Goal: Information Seeking & Learning: Learn about a topic

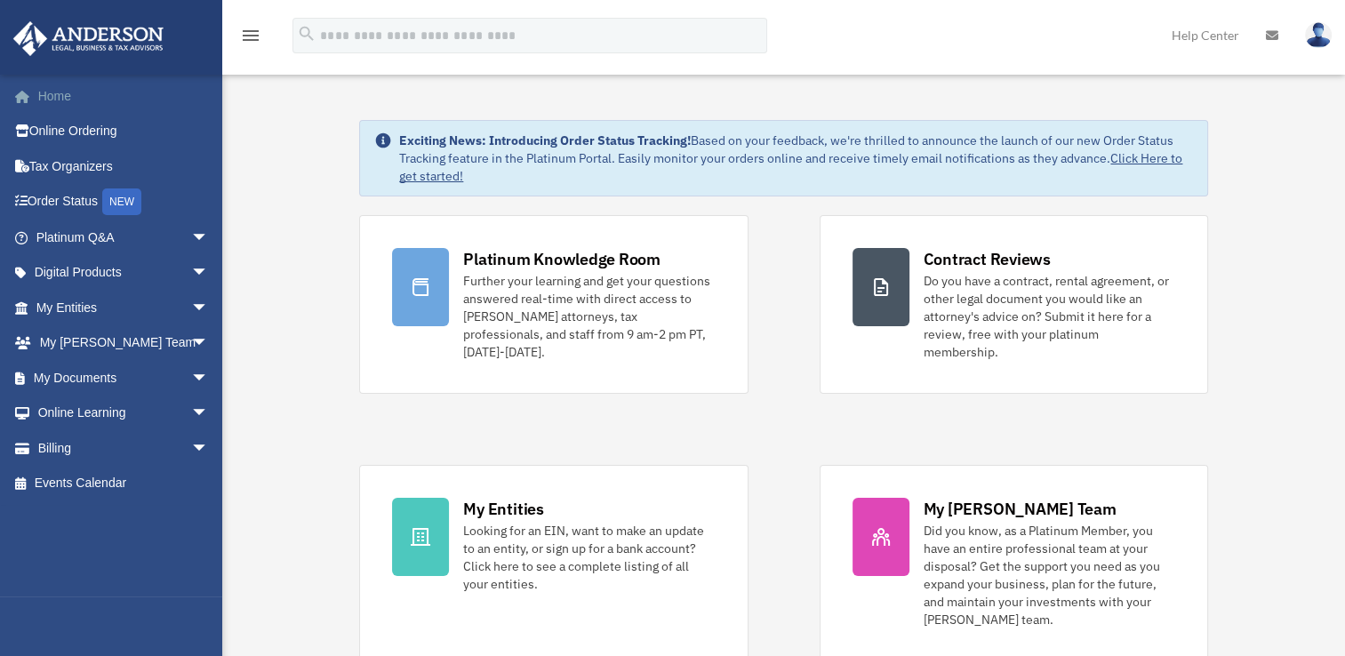
click at [54, 93] on link "Home" at bounding box center [123, 96] width 223 height 36
click at [78, 166] on link "Tax Organizers" at bounding box center [123, 166] width 223 height 36
click at [74, 201] on link "Order Status NEW" at bounding box center [123, 202] width 223 height 36
click at [191, 233] on span "arrow_drop_down" at bounding box center [209, 238] width 36 height 36
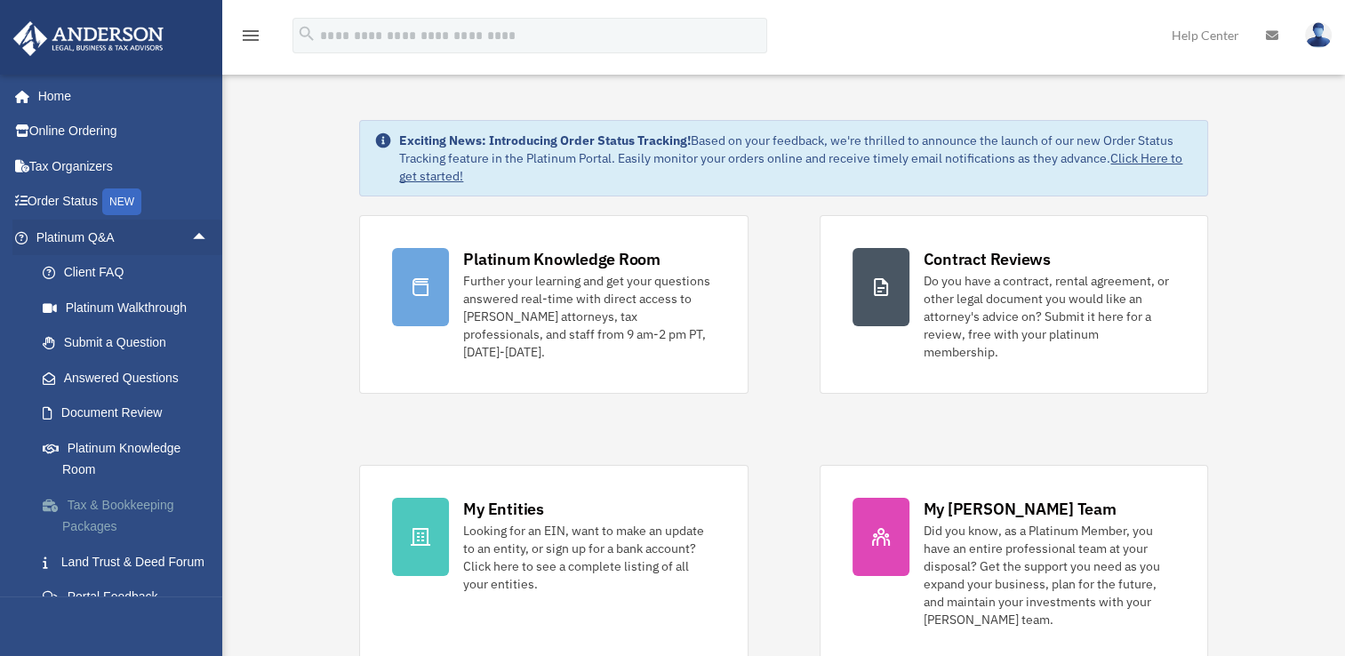
click at [110, 509] on link "Tax & Bookkeeping Packages" at bounding box center [130, 515] width 211 height 57
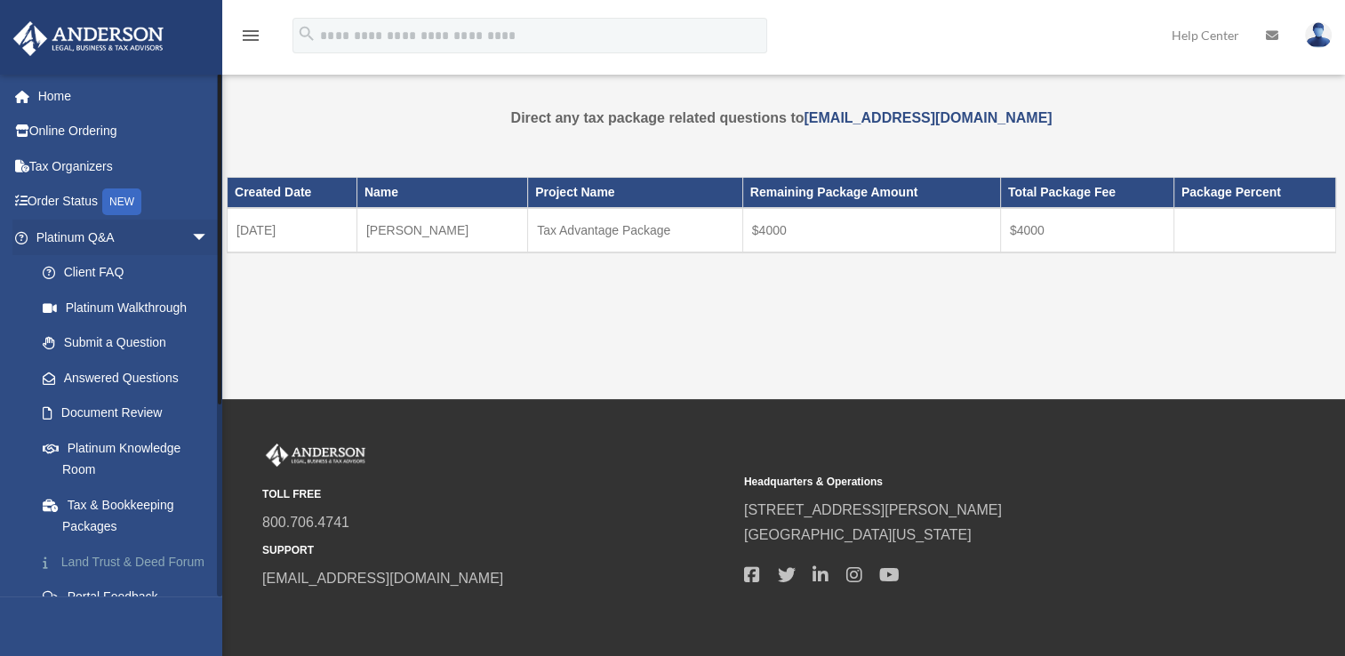
click at [98, 564] on link "Land Trust & Deed Forum" at bounding box center [130, 562] width 211 height 36
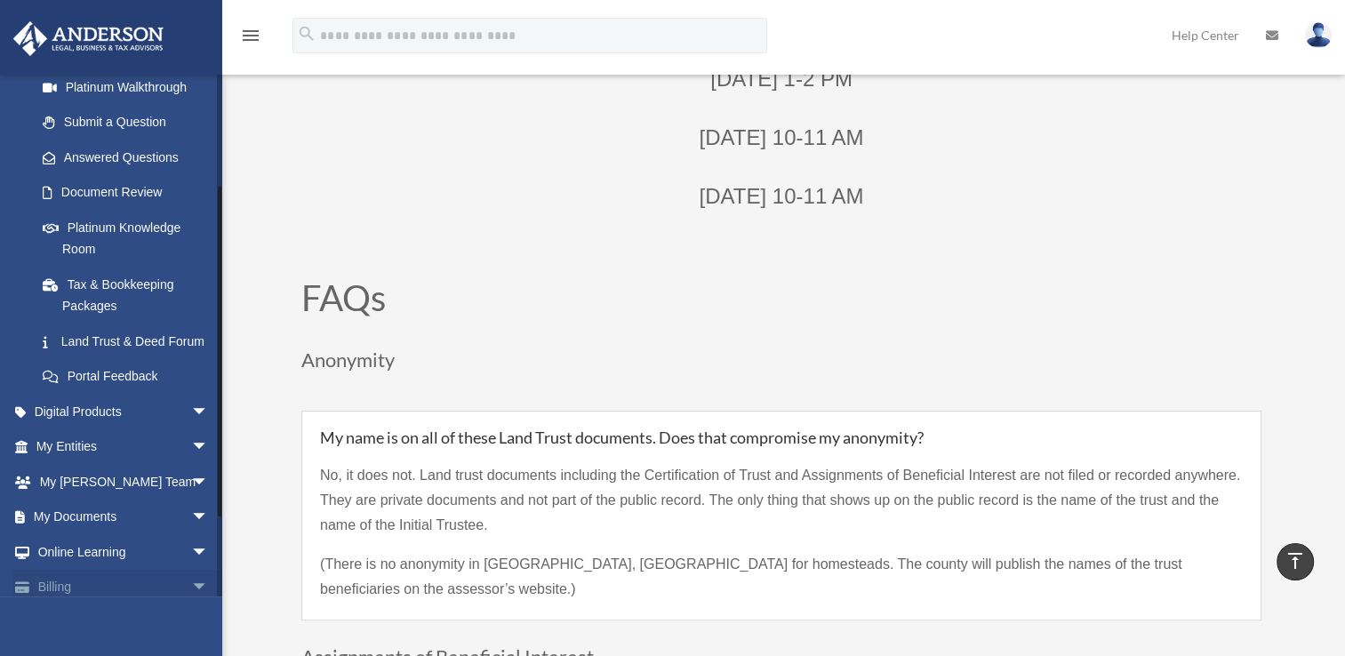
scroll to position [267, 0]
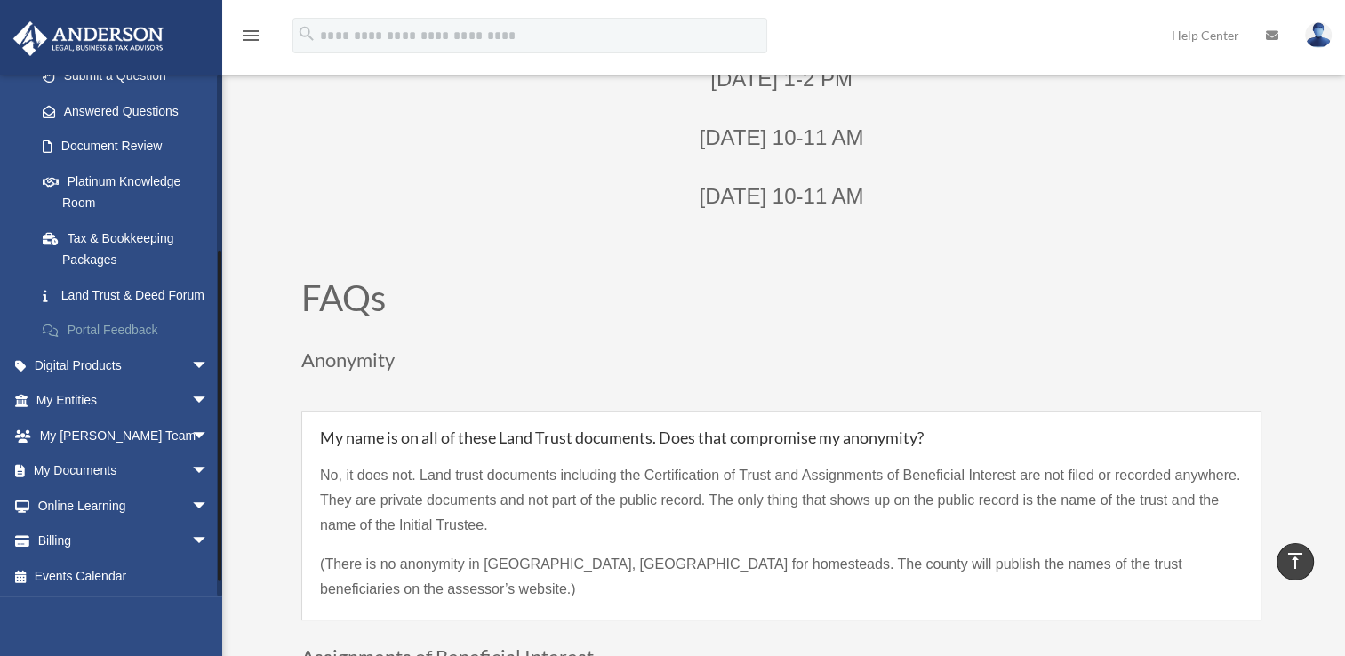
drag, startPoint x: 91, startPoint y: 347, endPoint x: 80, endPoint y: 347, distance: 10.7
click at [89, 347] on link "Portal Feedback" at bounding box center [130, 331] width 211 height 36
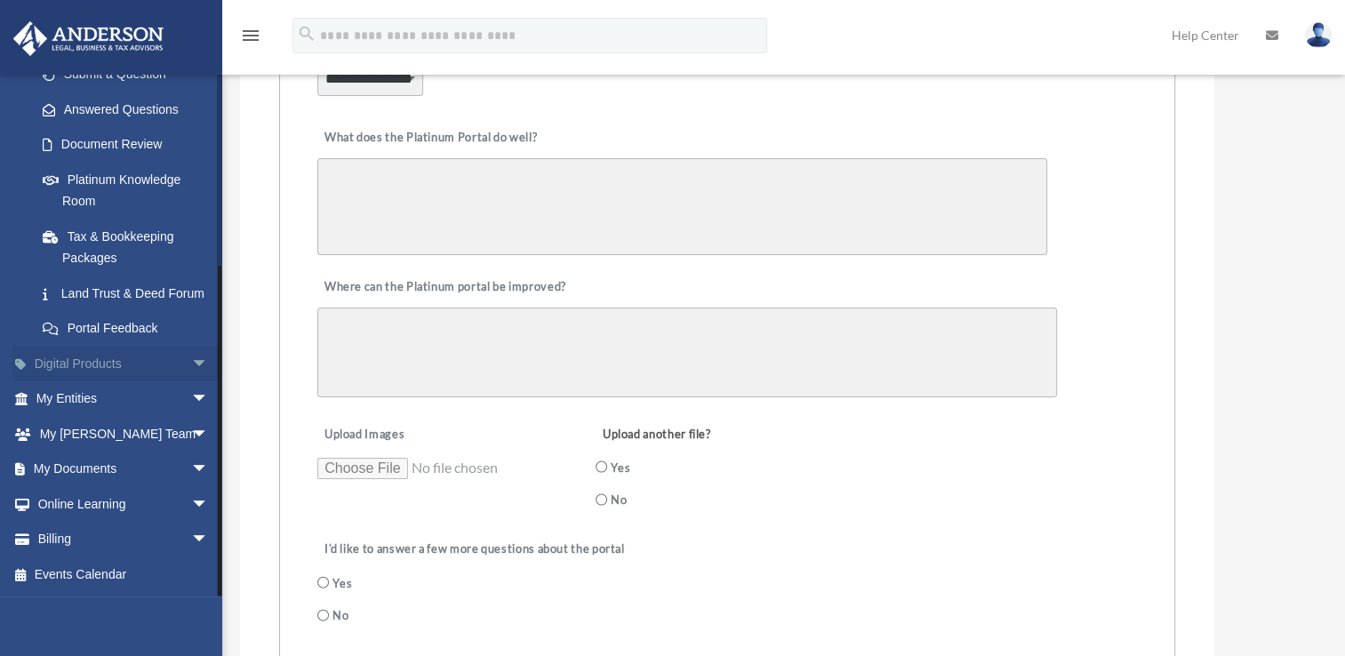
scroll to position [356, 0]
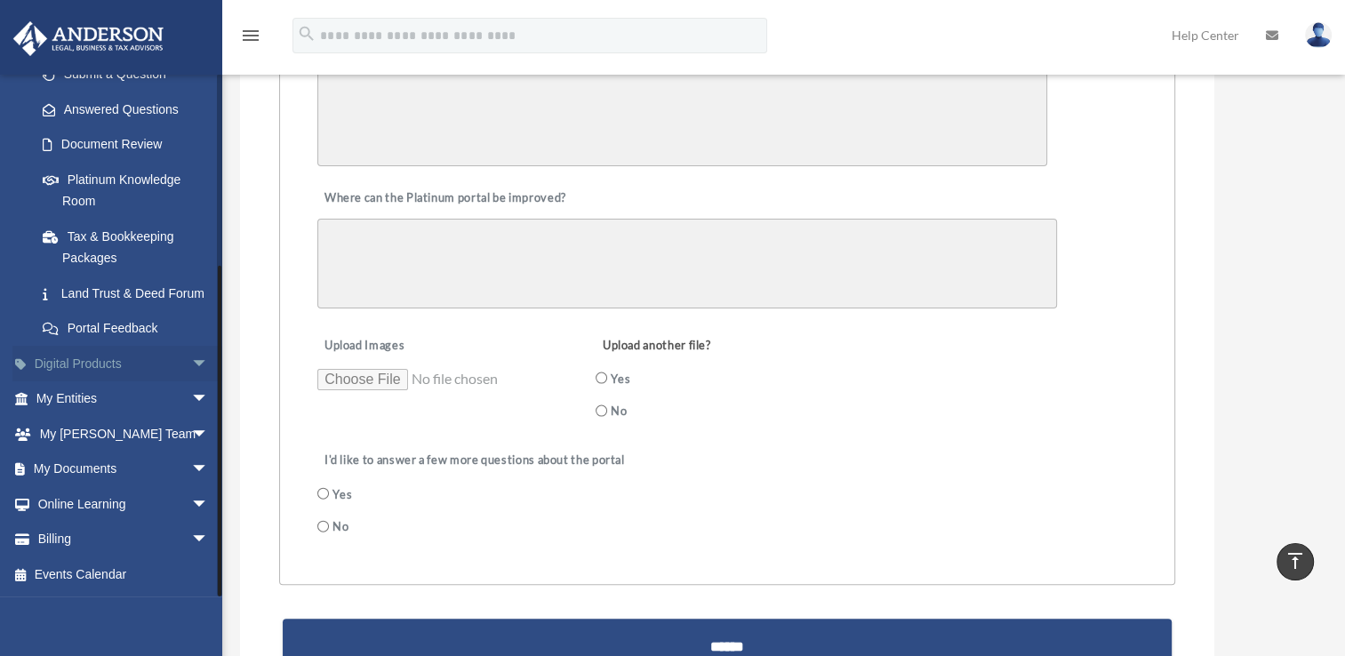
click at [191, 361] on span "arrow_drop_down" at bounding box center [209, 364] width 36 height 36
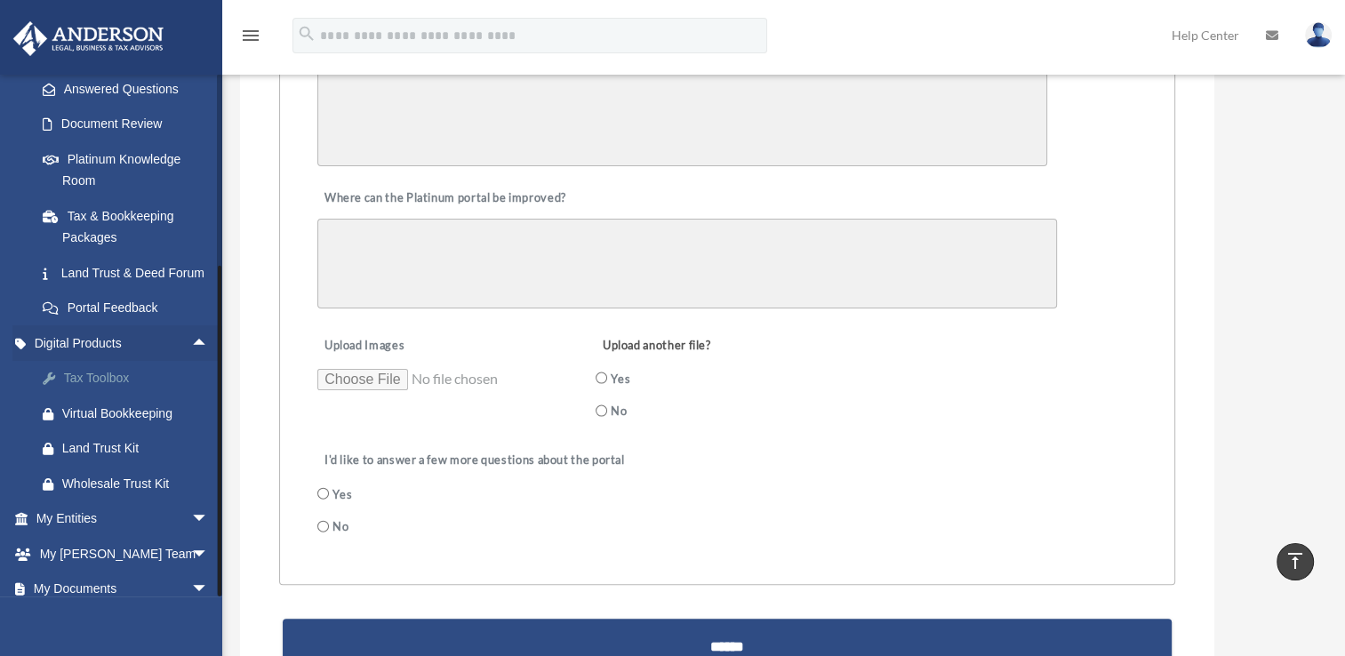
click at [96, 389] on div "Tax Toolbox" at bounding box center [137, 378] width 151 height 22
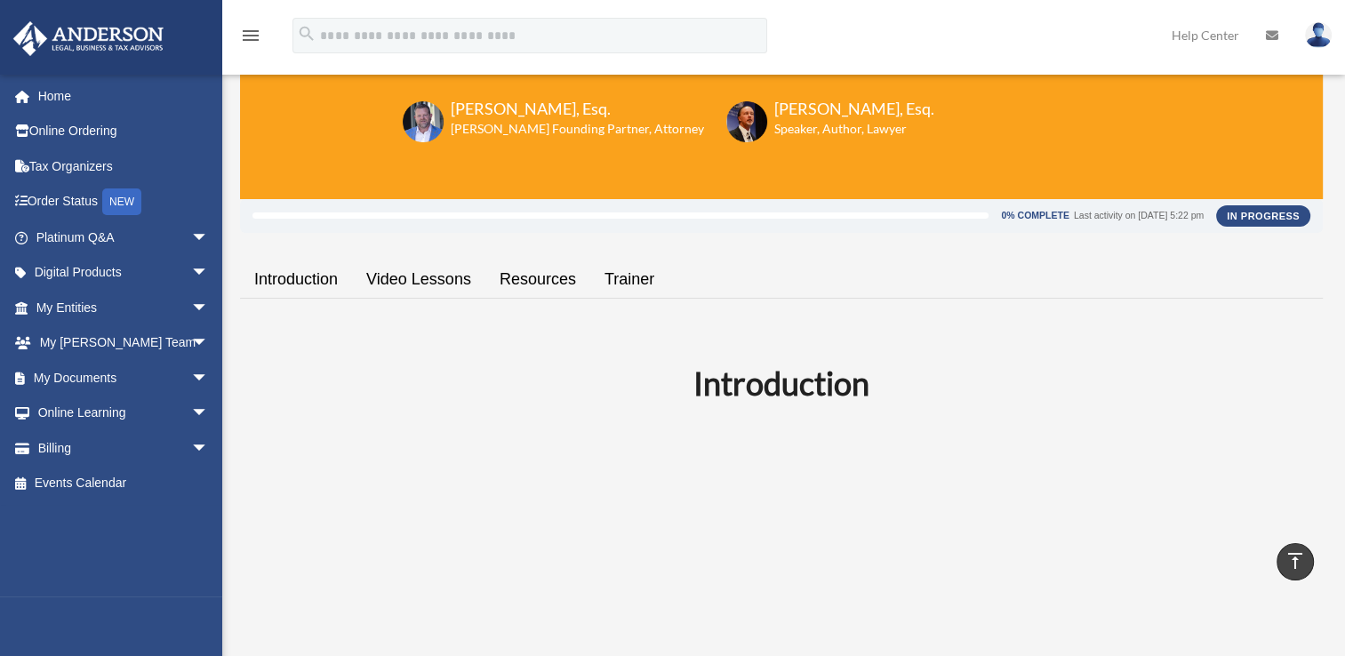
scroll to position [89, 0]
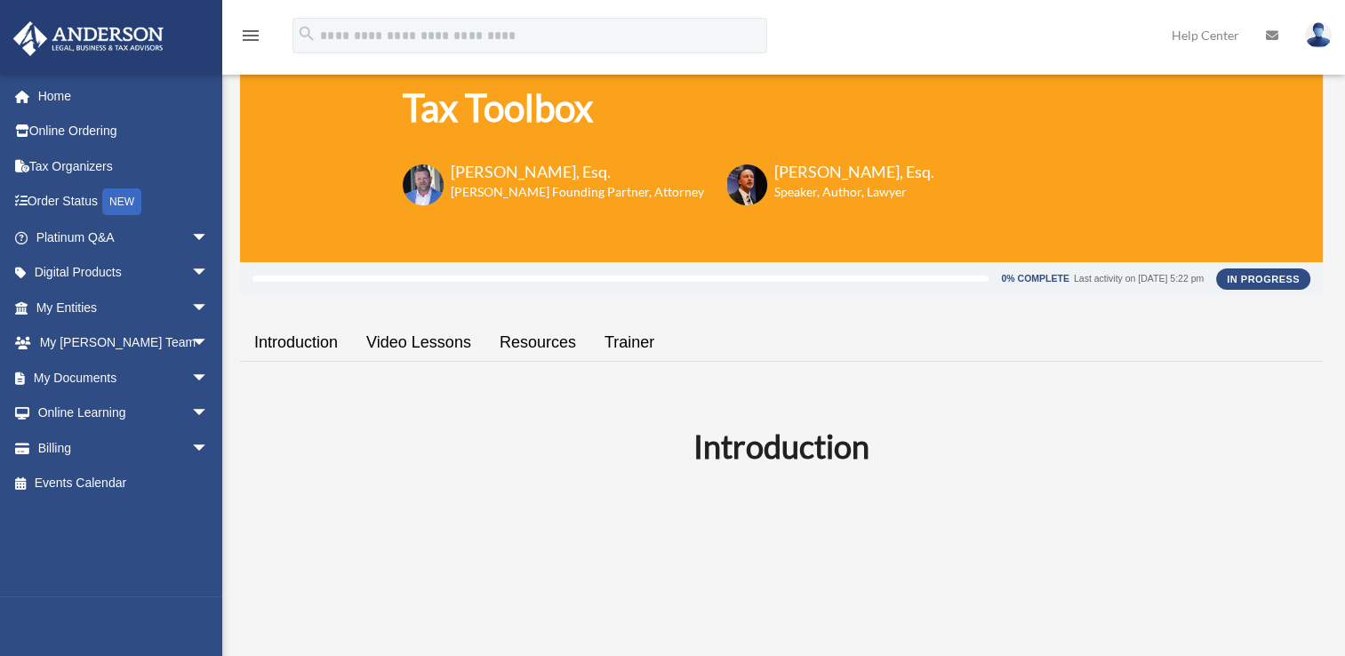
click at [295, 340] on link "Introduction" at bounding box center [296, 342] width 112 height 51
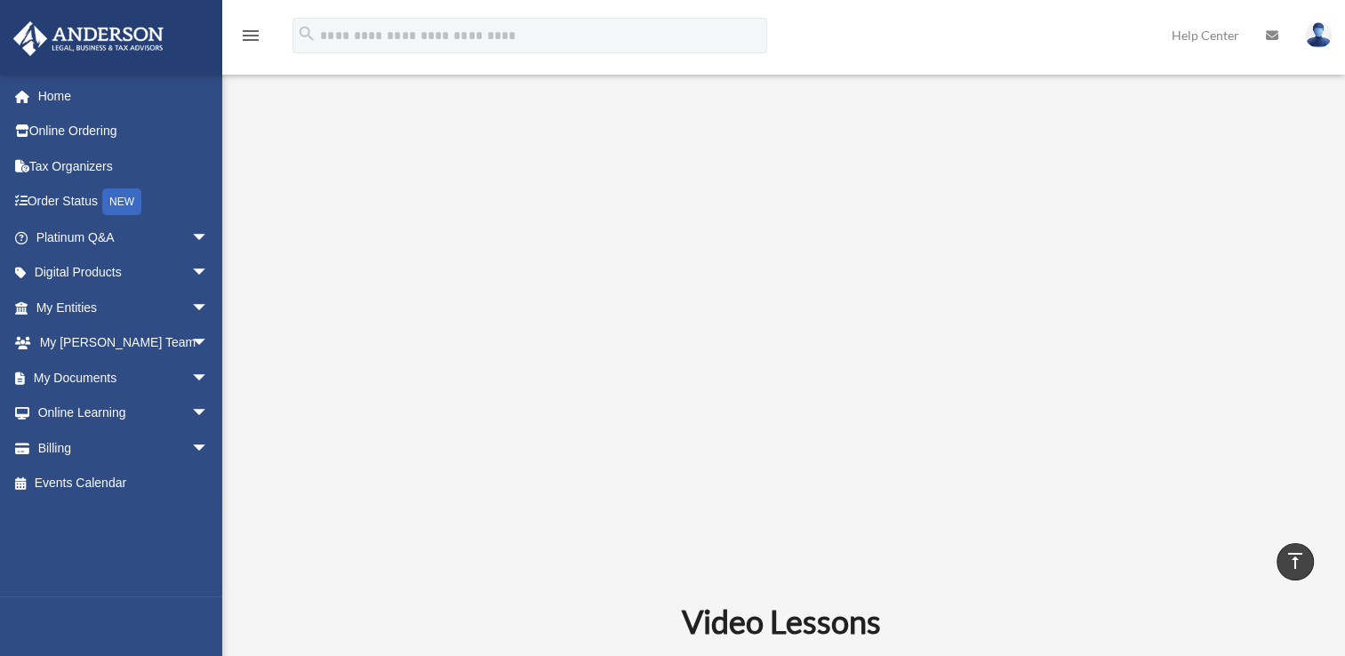
scroll to position [602, 0]
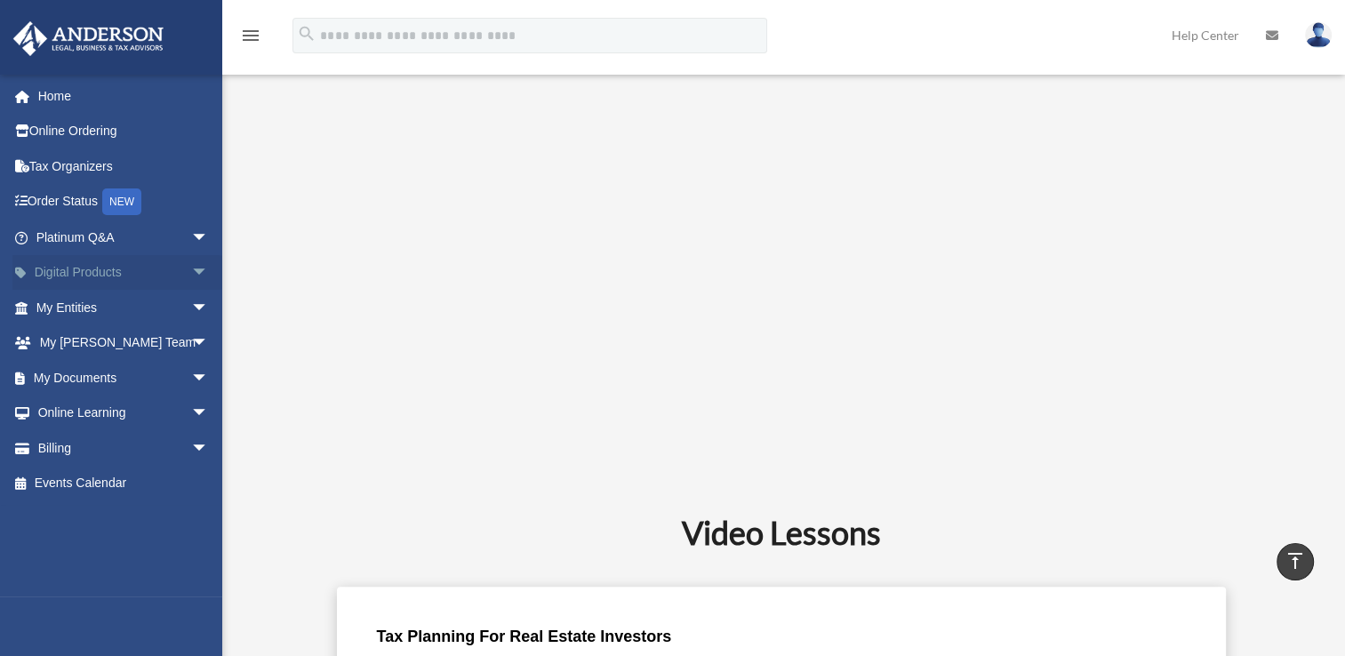
click at [191, 268] on span "arrow_drop_down" at bounding box center [209, 273] width 36 height 36
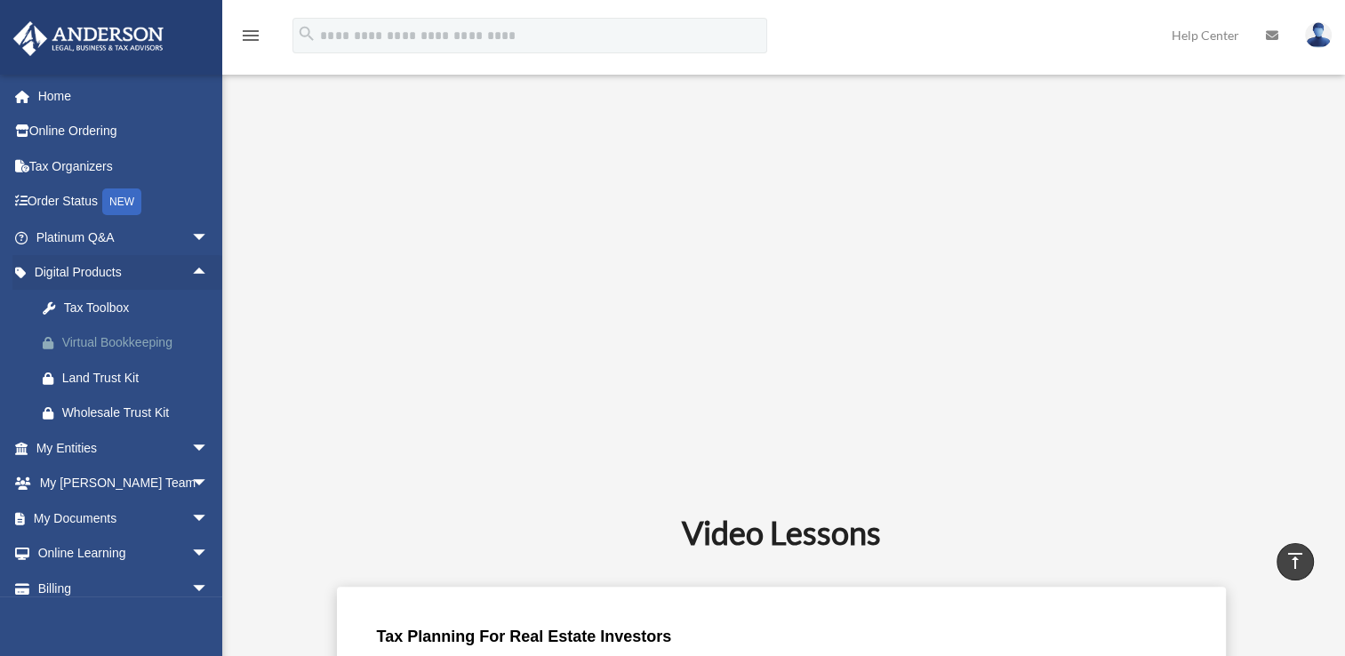
click at [121, 343] on div "Virtual Bookkeeping" at bounding box center [137, 343] width 151 height 22
click at [100, 376] on div "Land Trust Kit" at bounding box center [137, 378] width 151 height 22
click at [114, 410] on div "Wholesale Trust Kit" at bounding box center [137, 413] width 151 height 22
click at [191, 443] on span "arrow_drop_down" at bounding box center [209, 448] width 36 height 36
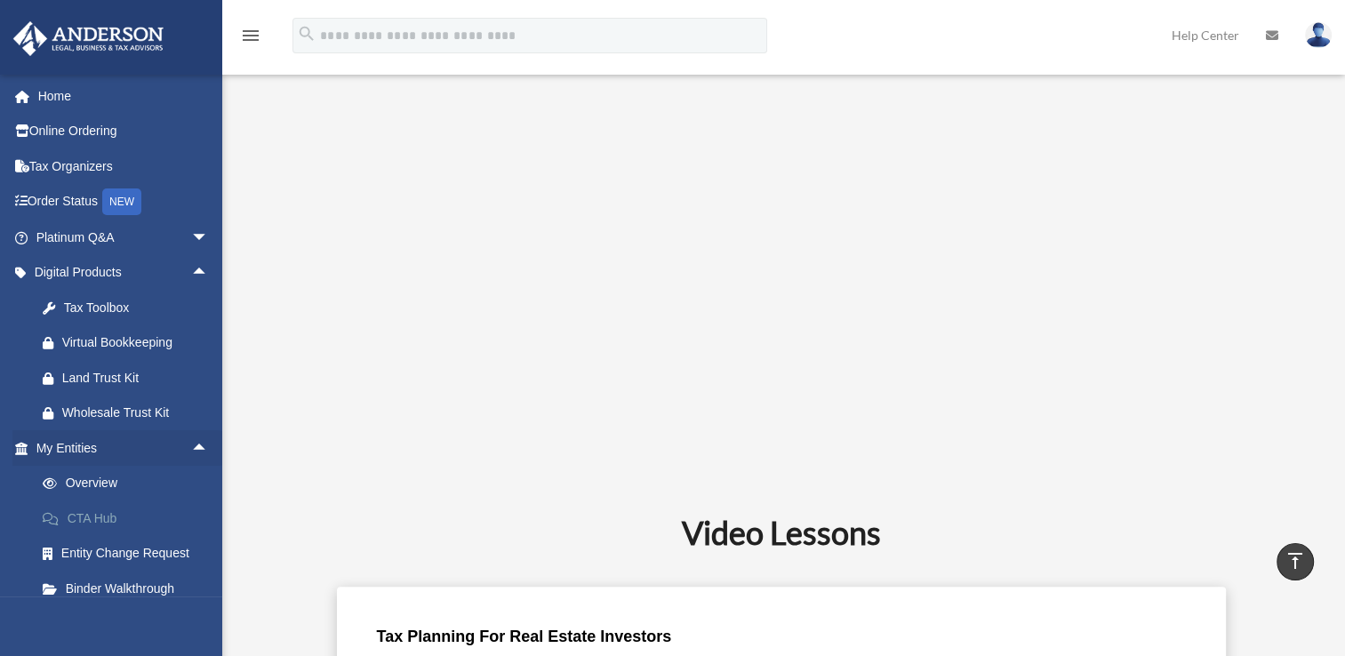
click at [89, 517] on link "CTA Hub" at bounding box center [130, 519] width 211 height 36
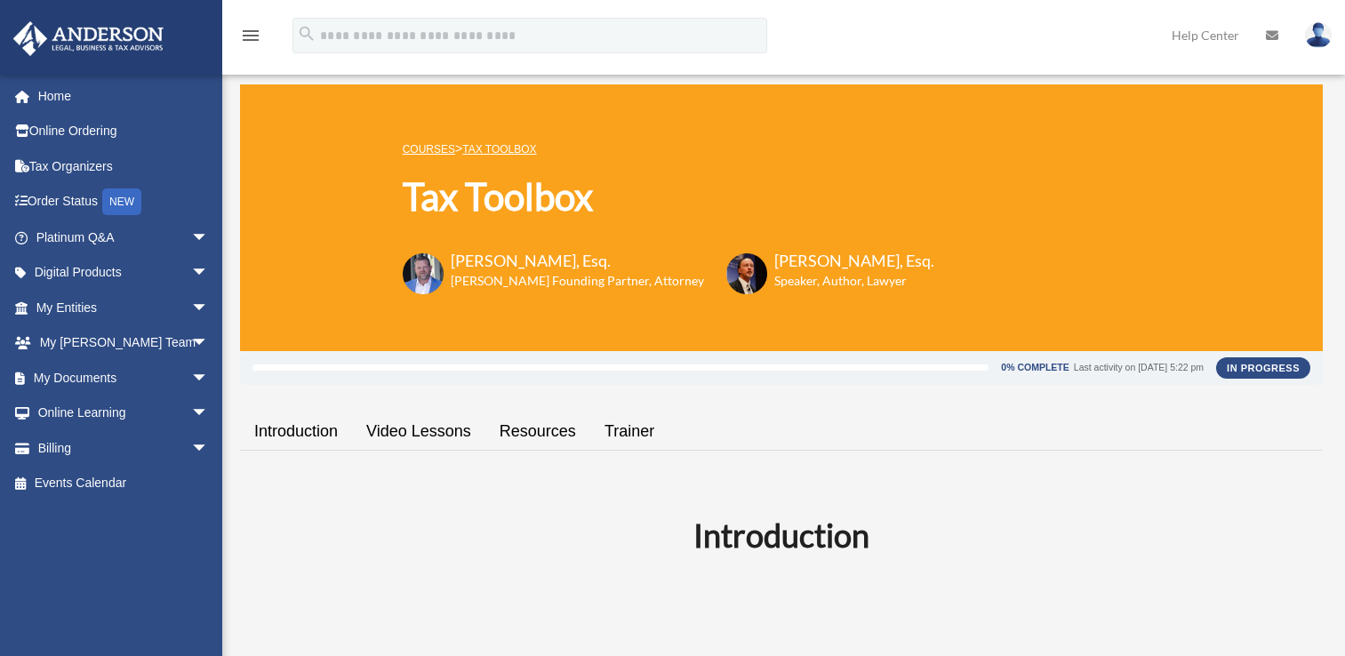
scroll to position [602, 0]
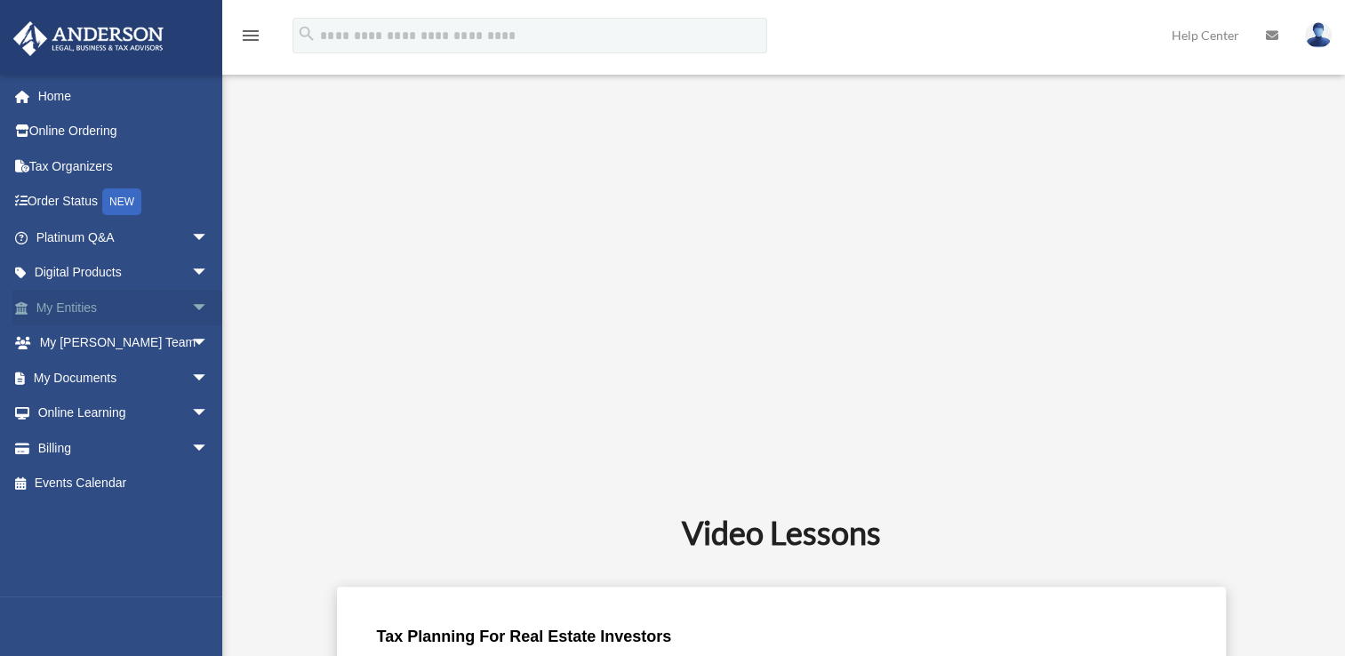
click at [191, 300] on span "arrow_drop_down" at bounding box center [209, 308] width 36 height 36
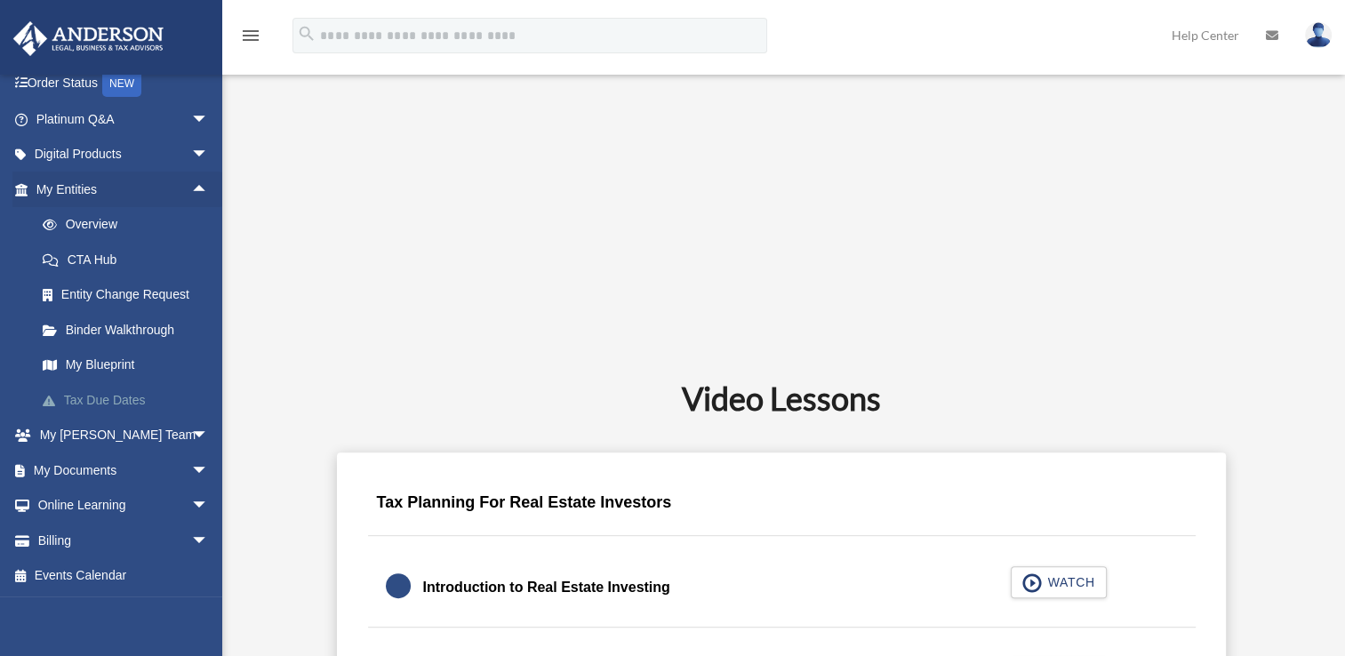
scroll to position [780, 0]
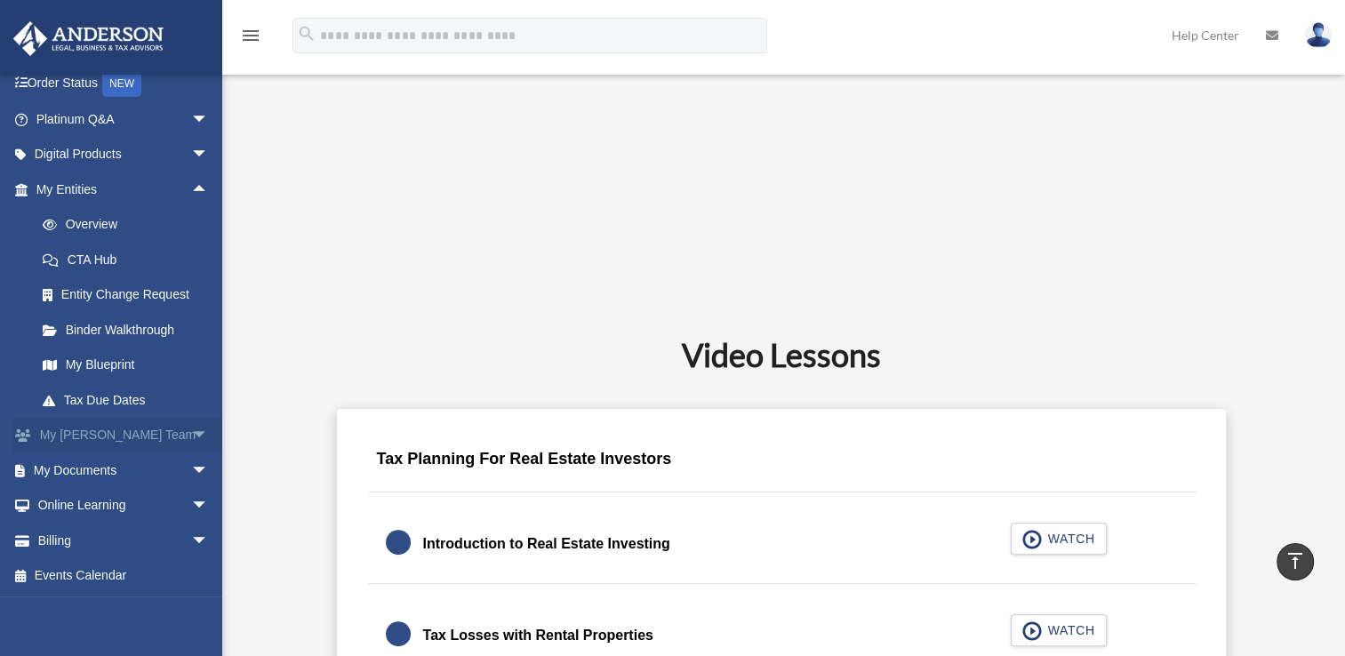
click at [191, 428] on span "arrow_drop_down" at bounding box center [209, 436] width 36 height 36
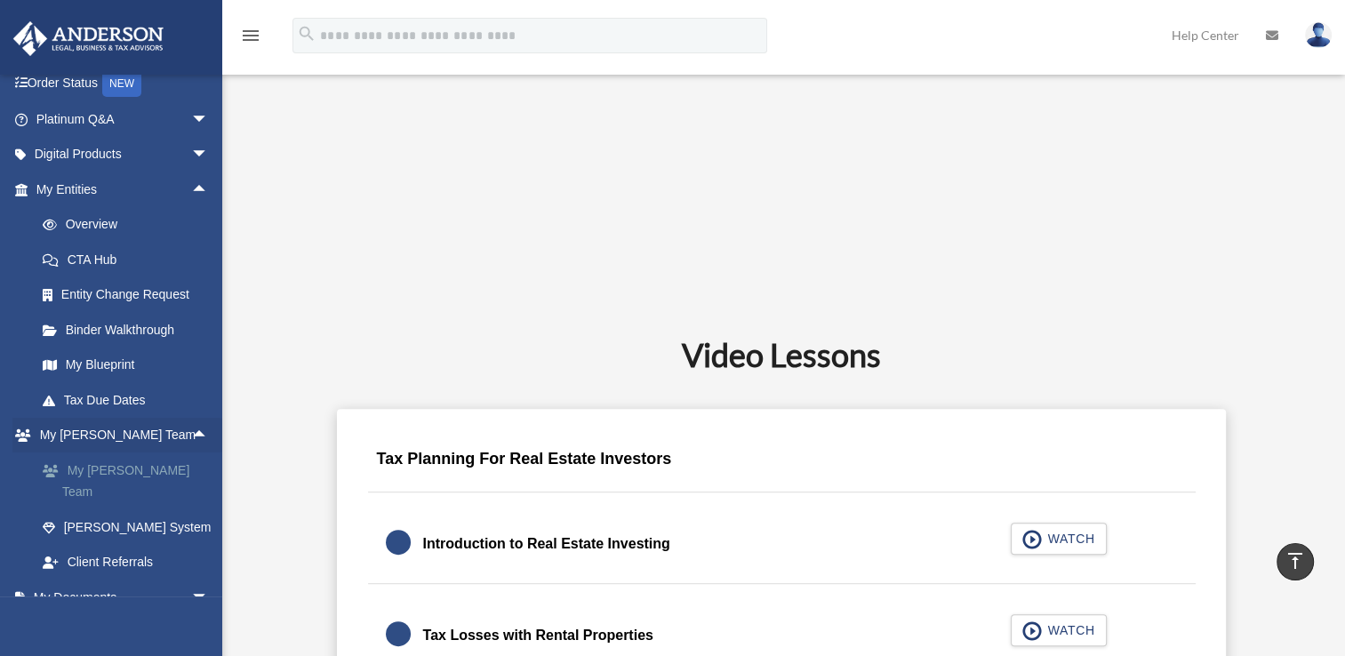
click at [122, 468] on link "My [PERSON_NAME] Team" at bounding box center [130, 481] width 211 height 57
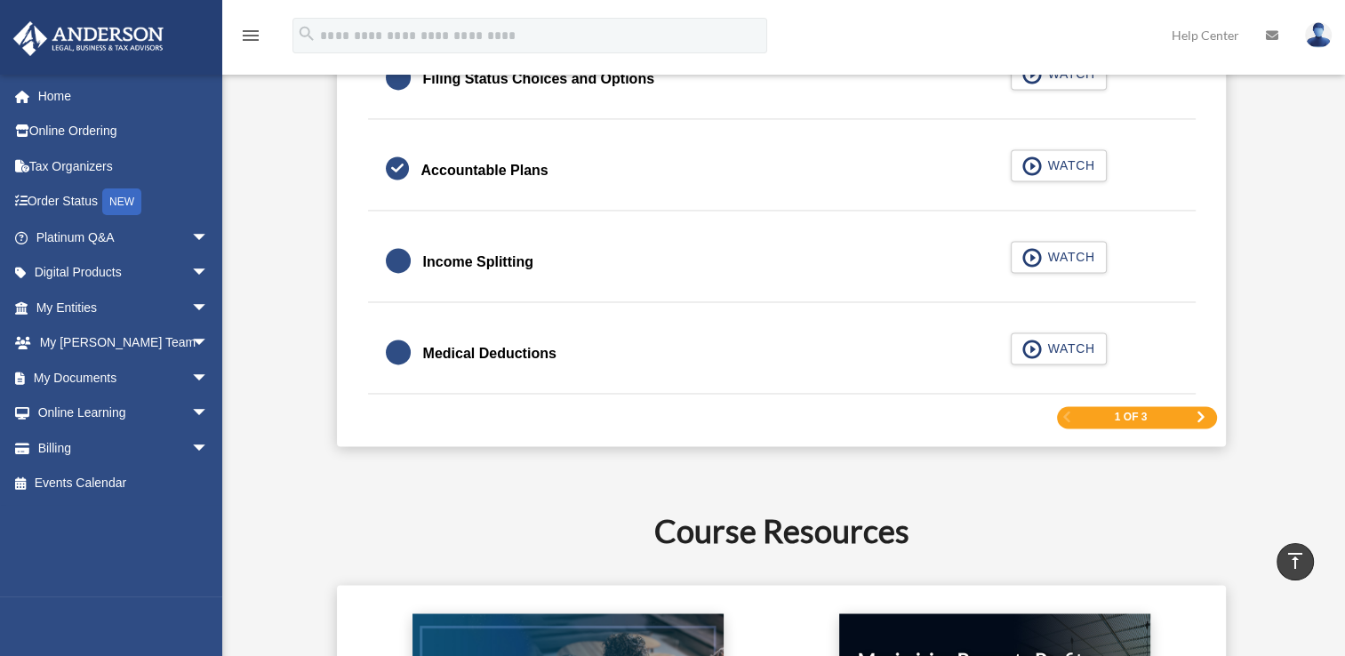
scroll to position [2736, 0]
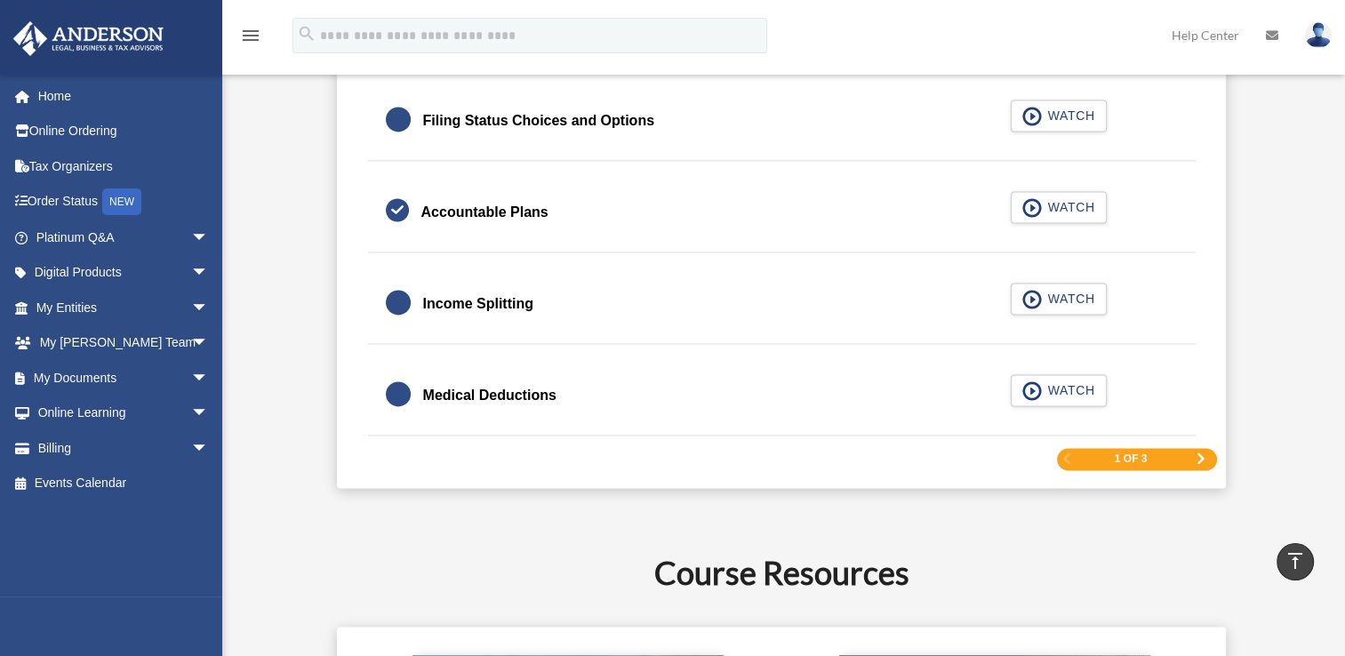
click at [1199, 453] on span "Next Page" at bounding box center [1201, 458] width 11 height 11
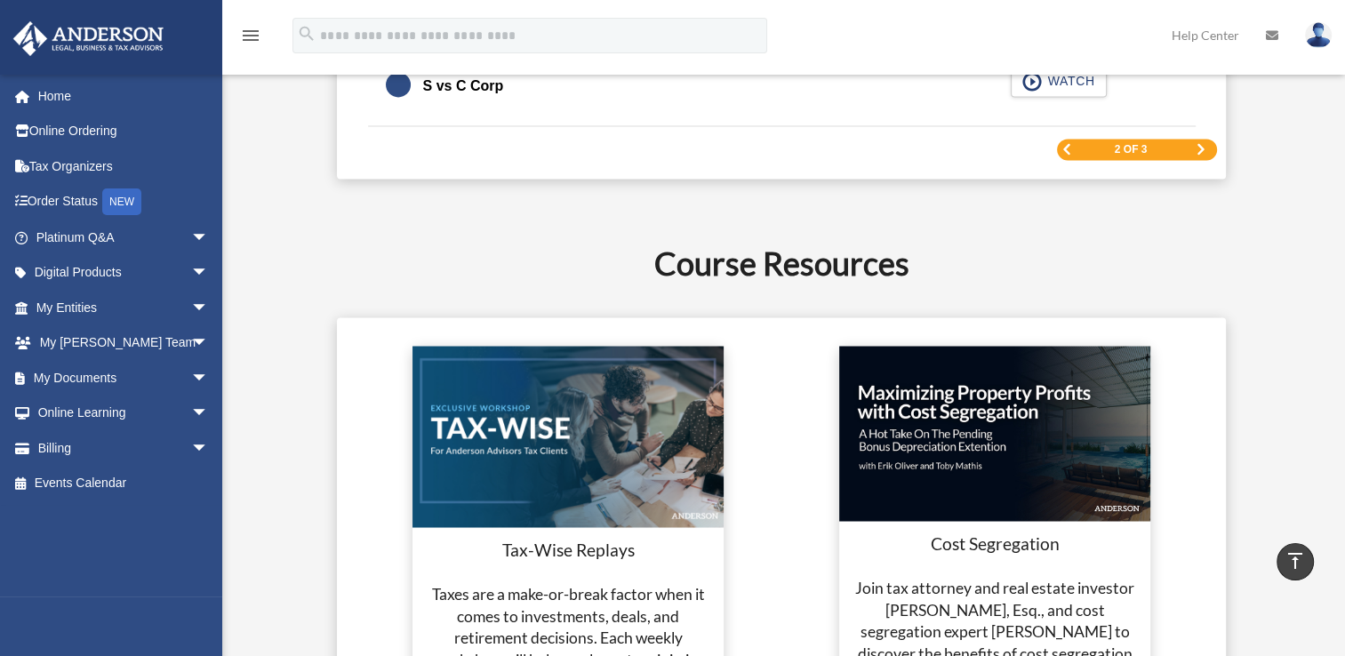
scroll to position [2911, 0]
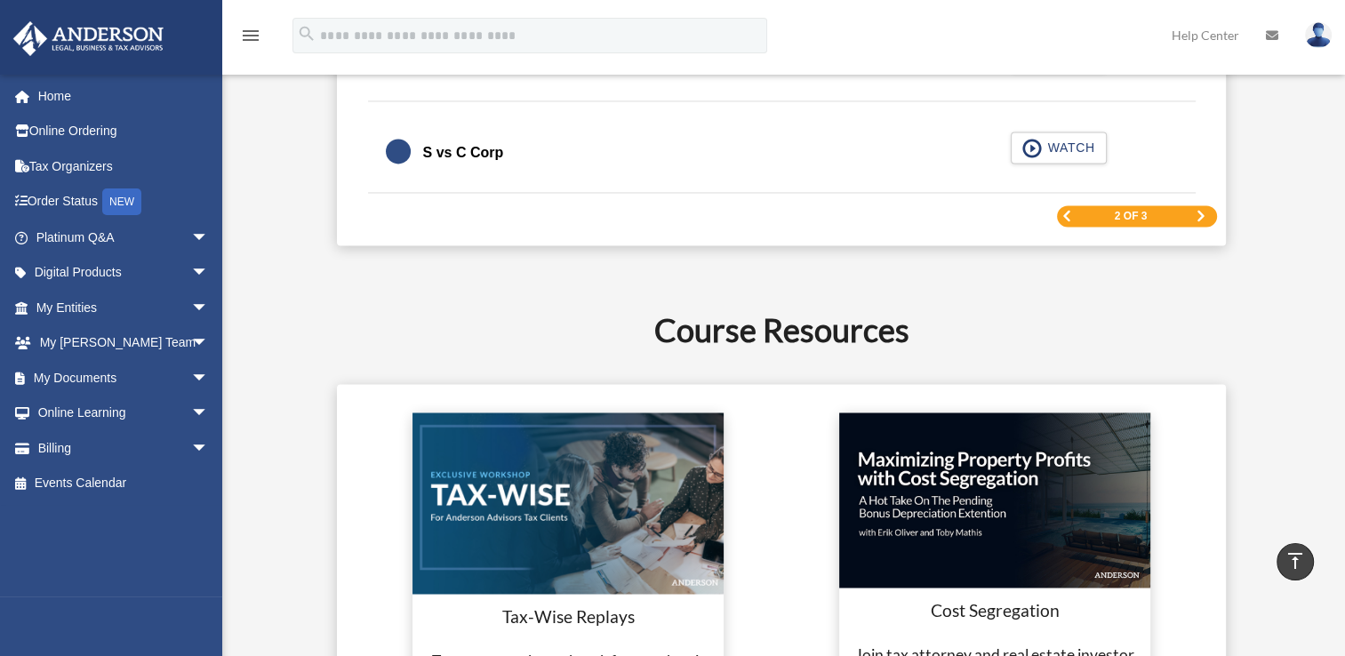
click at [1199, 211] on span "Next Page" at bounding box center [1201, 216] width 11 height 11
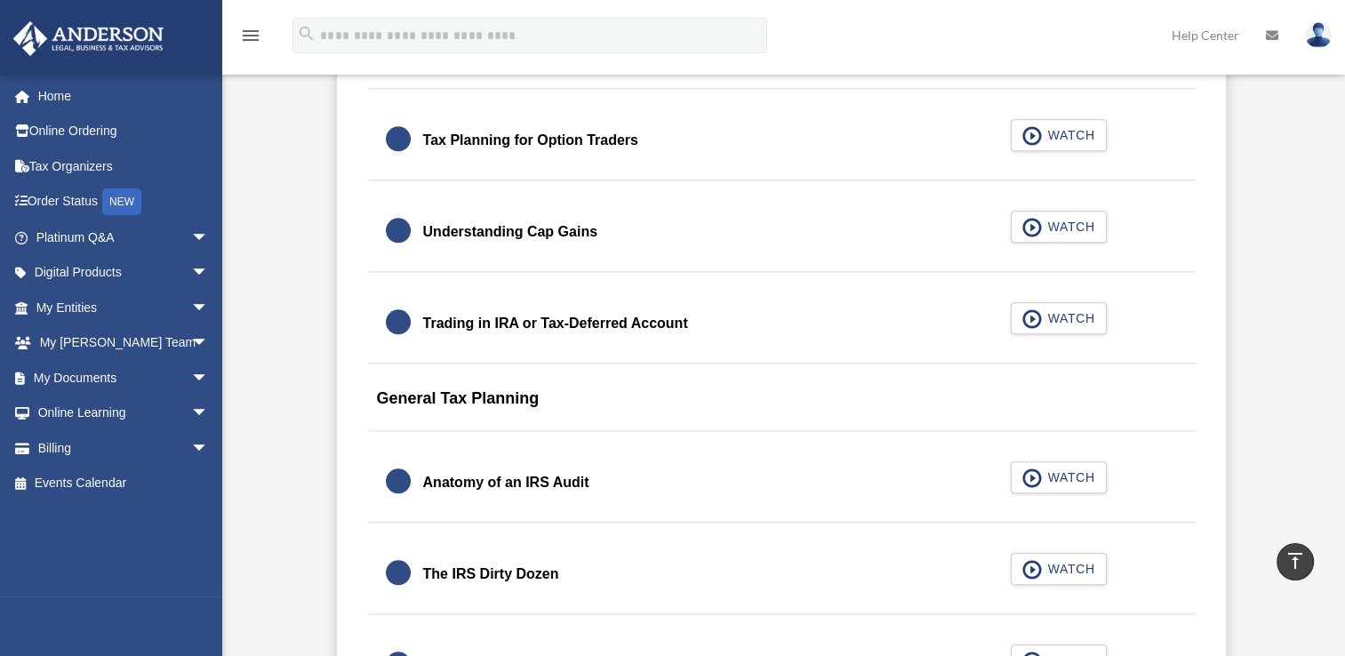
scroll to position [1556, 0]
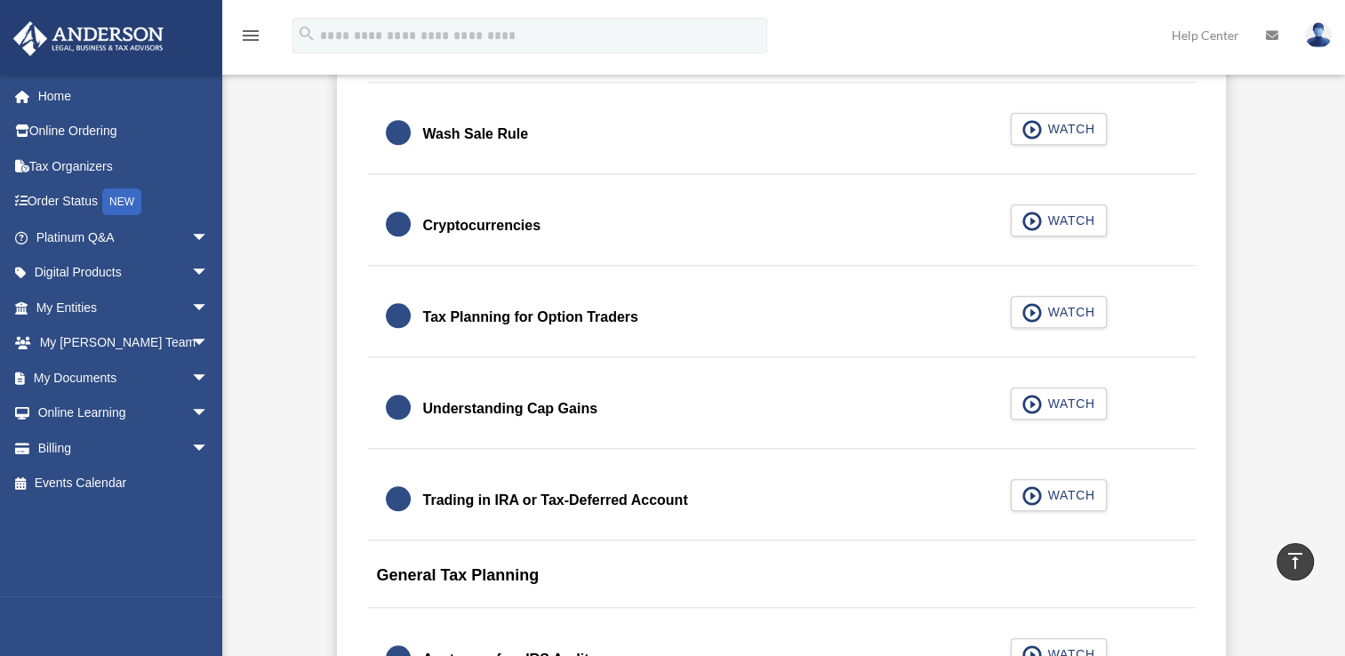
drag, startPoint x: 550, startPoint y: 254, endPoint x: 517, endPoint y: 314, distance: 68.5
drag, startPoint x: 517, startPoint y: 314, endPoint x: 729, endPoint y: 207, distance: 237.8
click at [729, 207] on link "Cryptocurrencies WATCH" at bounding box center [782, 226] width 792 height 43
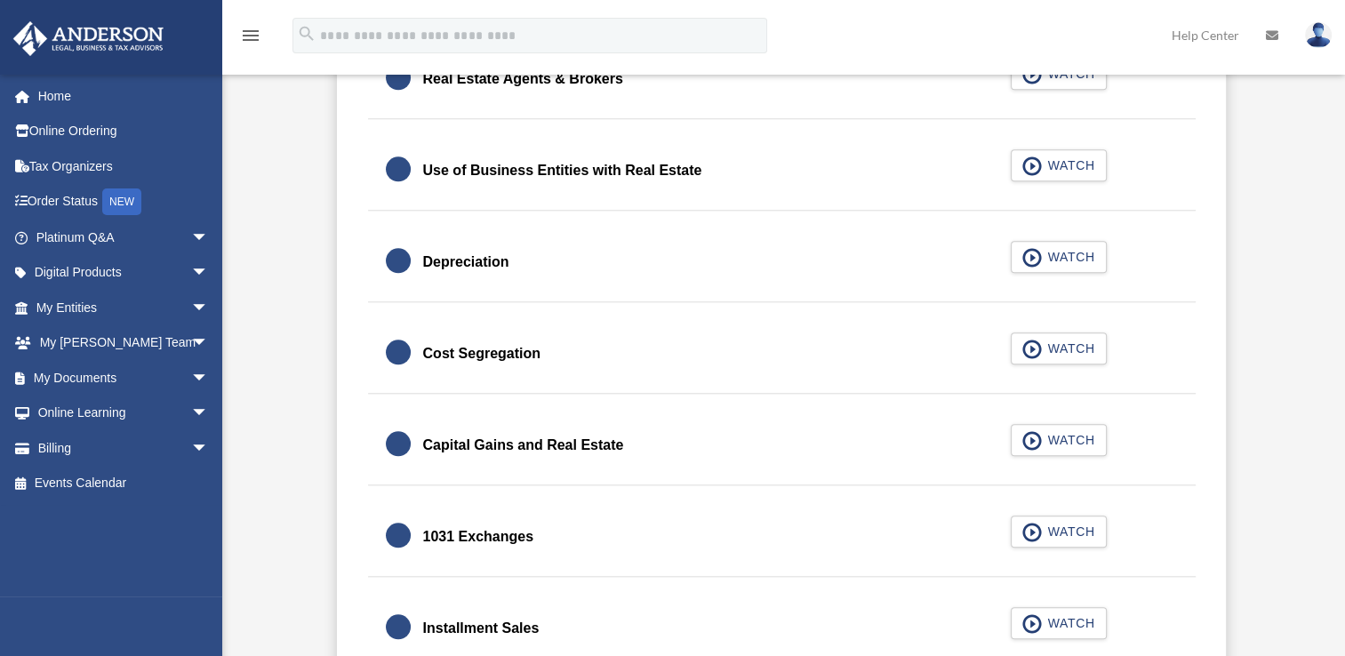
scroll to position [1734, 0]
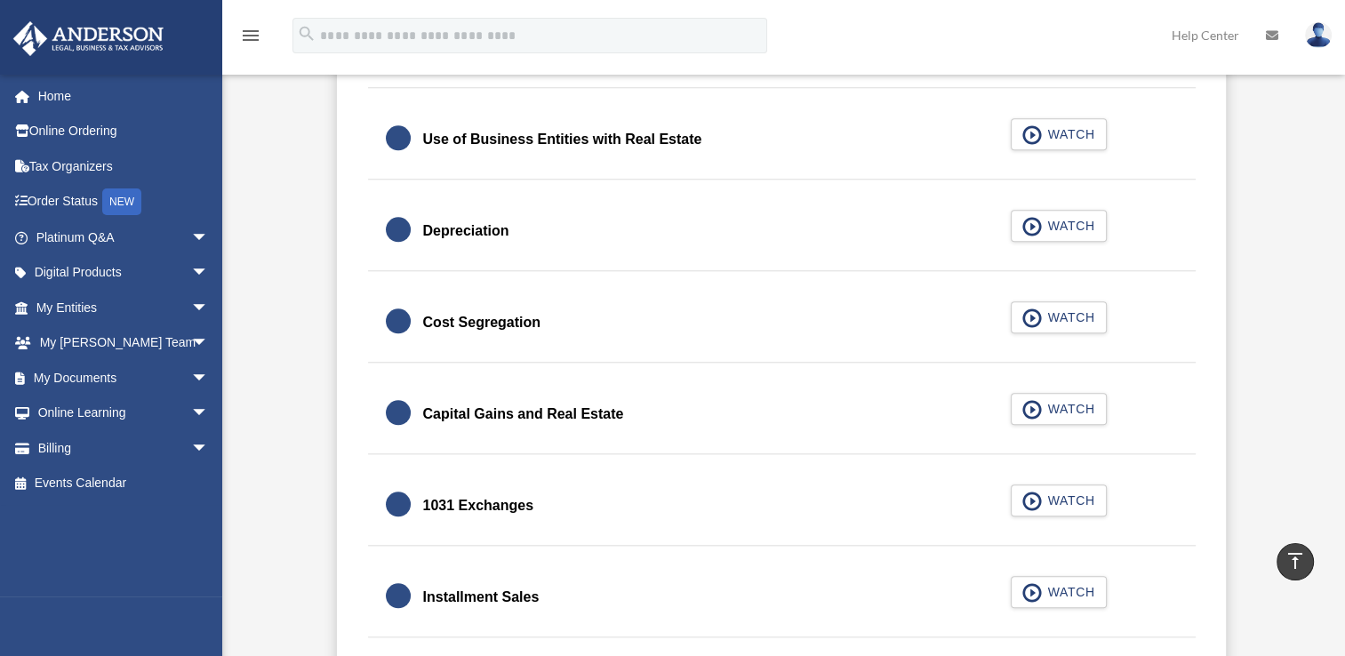
drag, startPoint x: 790, startPoint y: 244, endPoint x: 753, endPoint y: 235, distance: 38.4
drag, startPoint x: 548, startPoint y: 112, endPoint x: 943, endPoint y: 225, distance: 410.6
click at [943, 225] on link "Depreciation WATCH" at bounding box center [782, 231] width 792 height 43
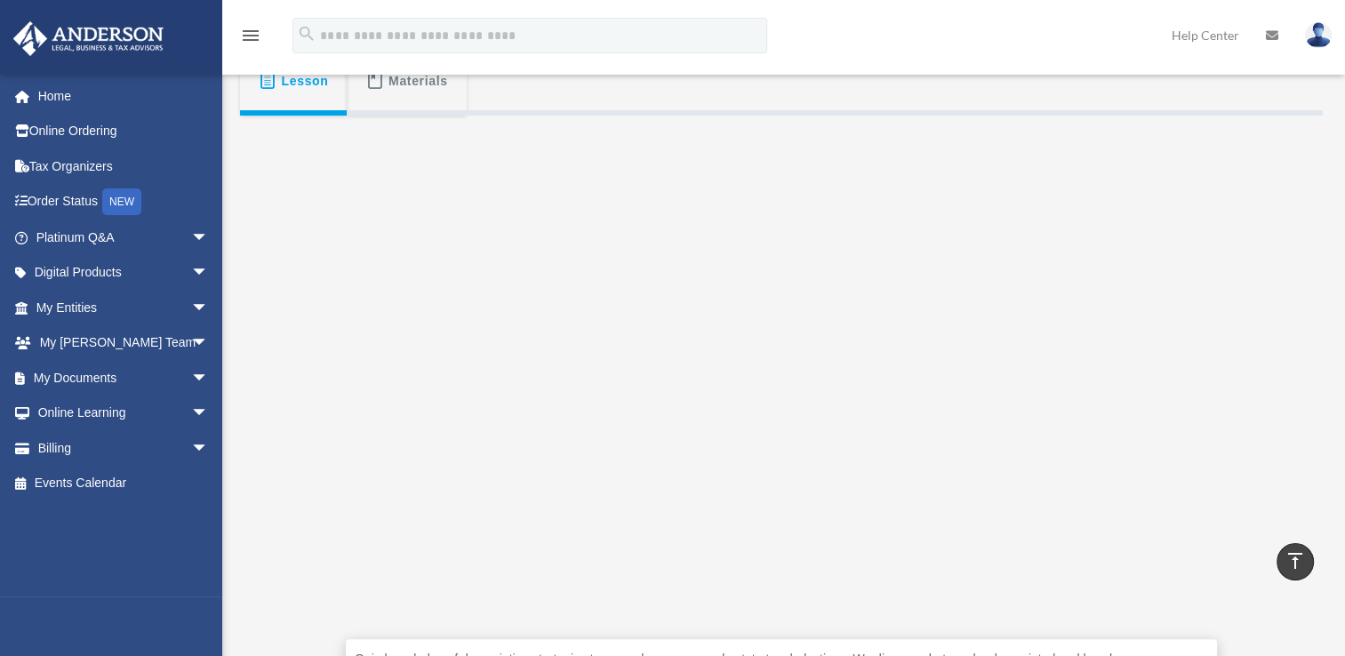
scroll to position [178, 0]
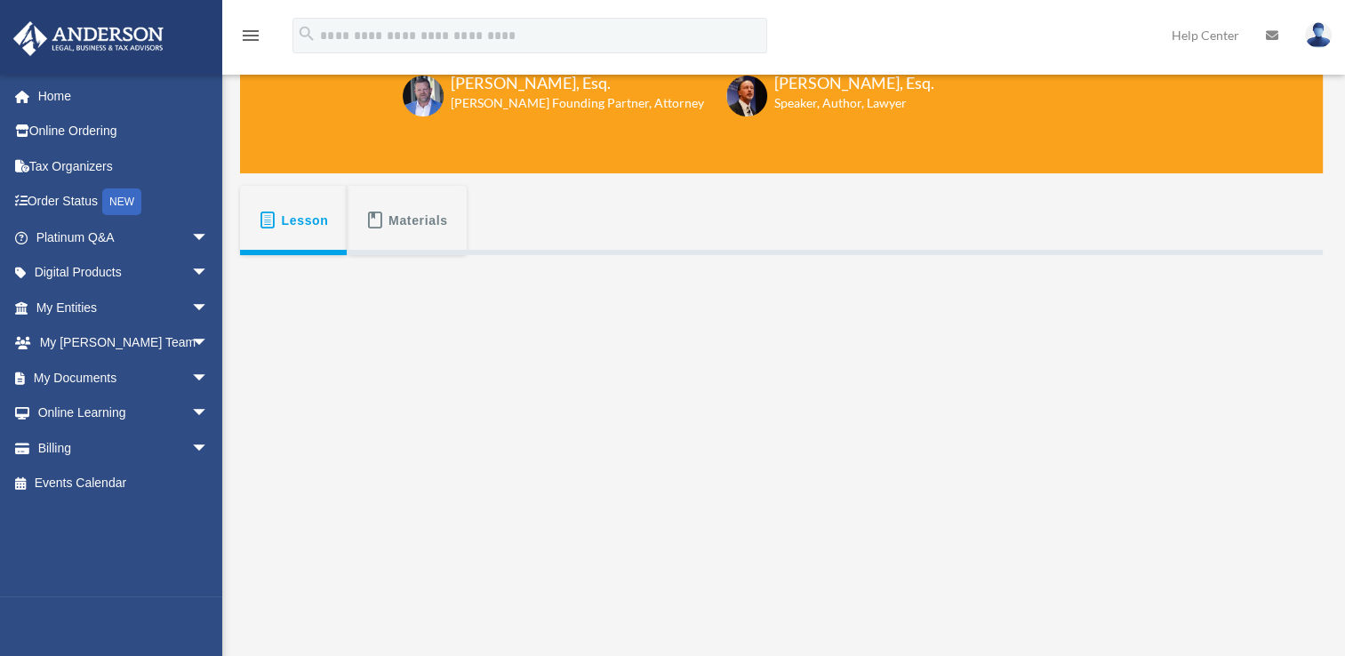
click at [295, 218] on span "Lesson" at bounding box center [305, 221] width 47 height 32
click at [191, 265] on span "arrow_drop_down" at bounding box center [209, 273] width 36 height 36
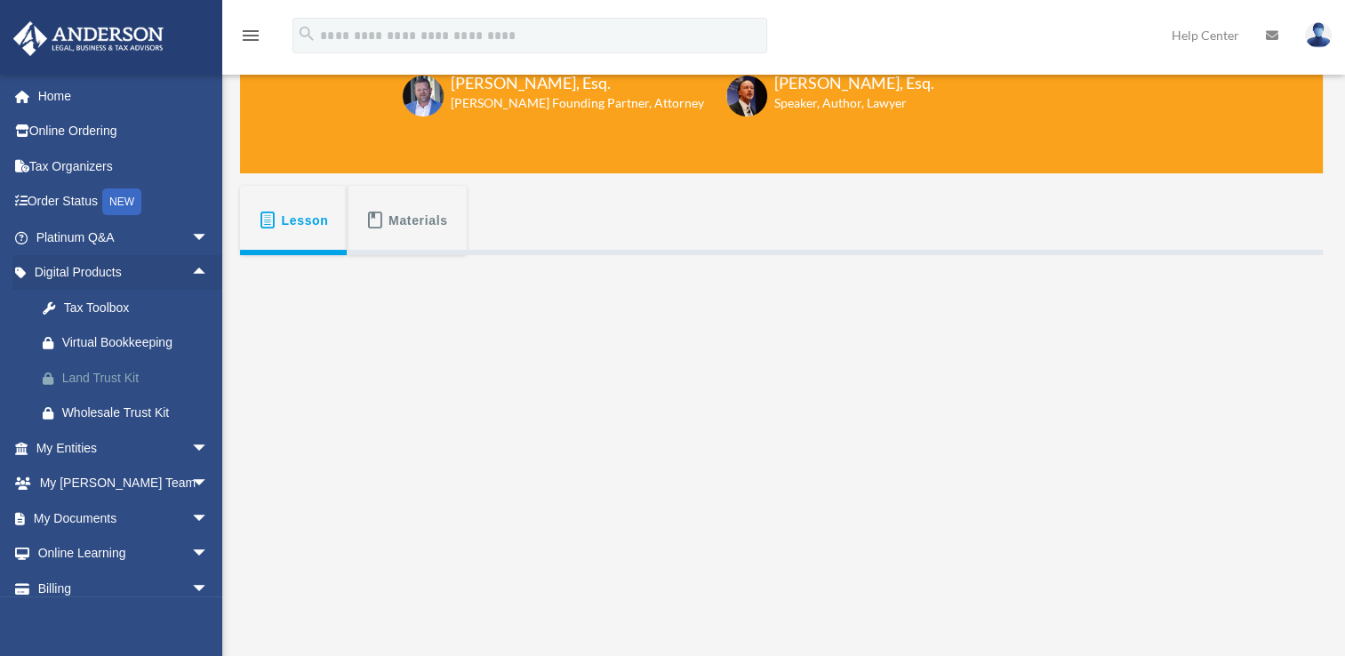
click at [109, 374] on div "Land Trust Kit" at bounding box center [137, 378] width 151 height 22
click at [191, 442] on span "arrow_drop_down" at bounding box center [209, 448] width 36 height 36
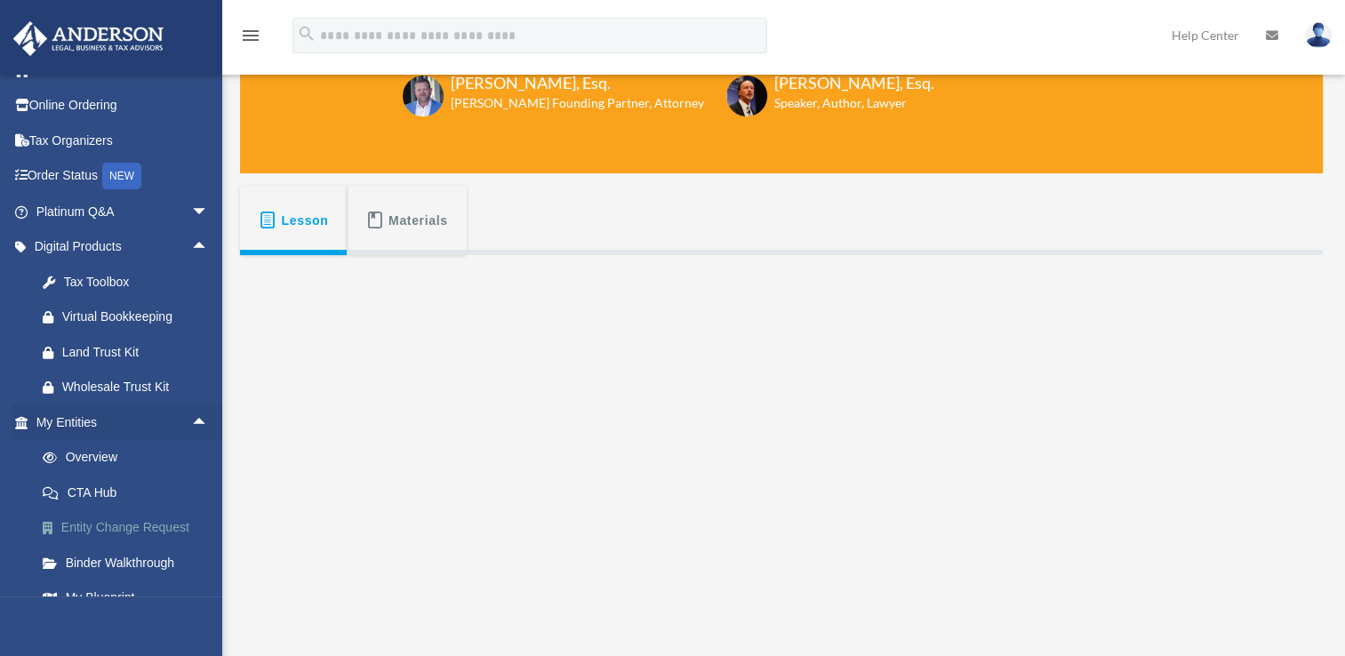
scroll to position [0, 0]
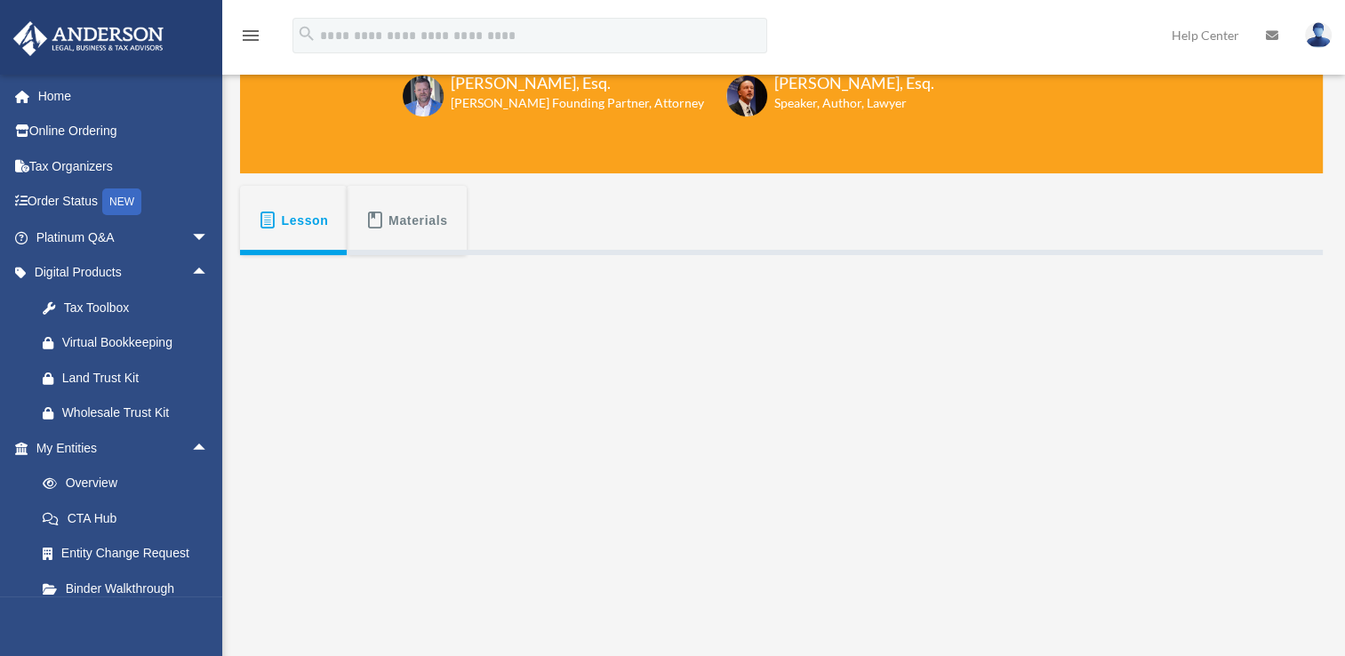
click at [1275, 43] on link at bounding box center [1272, 35] width 39 height 70
click at [1273, 42] on link at bounding box center [1272, 35] width 39 height 70
click at [1272, 36] on icon at bounding box center [1272, 35] width 12 height 12
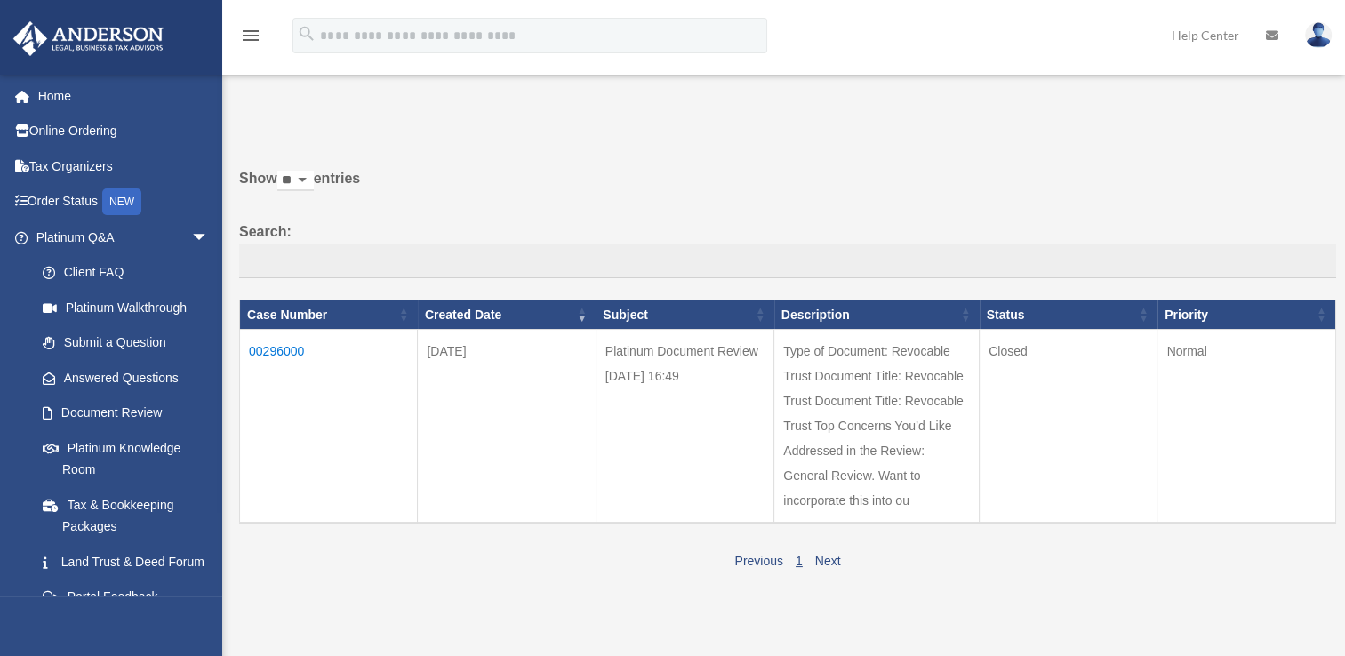
click at [0, 148] on html "X Get a chance to win 6 months of Platinum for free just by filling out this su…" at bounding box center [672, 503] width 1345 height 1007
click at [7, 144] on li "Online Ordering" at bounding box center [118, 132] width 236 height 36
drag, startPoint x: 7, startPoint y: 144, endPoint x: -4, endPoint y: 21, distance: 123.2
drag, startPoint x: -4, startPoint y: 20, endPoint x: -4, endPoint y: 52, distance: 32.0
drag, startPoint x: -4, startPoint y: 52, endPoint x: 13, endPoint y: 32, distance: 25.8
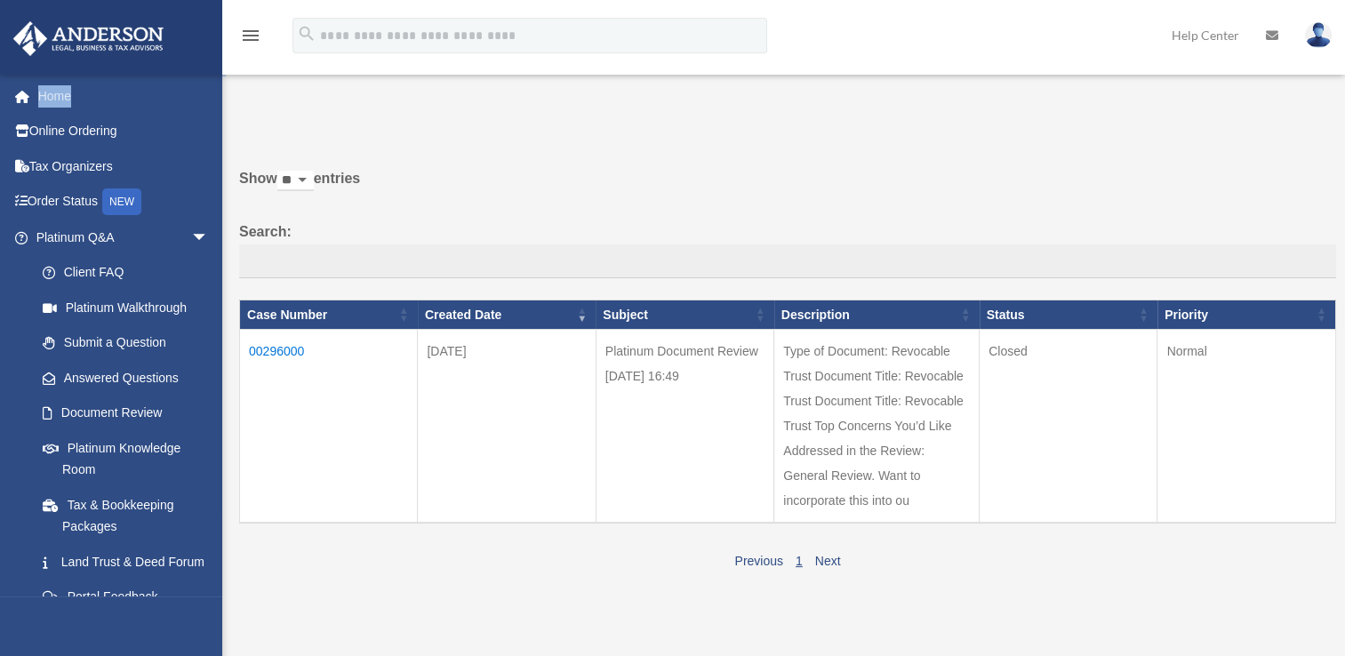
click at [18, 29] on img at bounding box center [88, 38] width 161 height 35
click at [20, 29] on img at bounding box center [88, 38] width 161 height 35
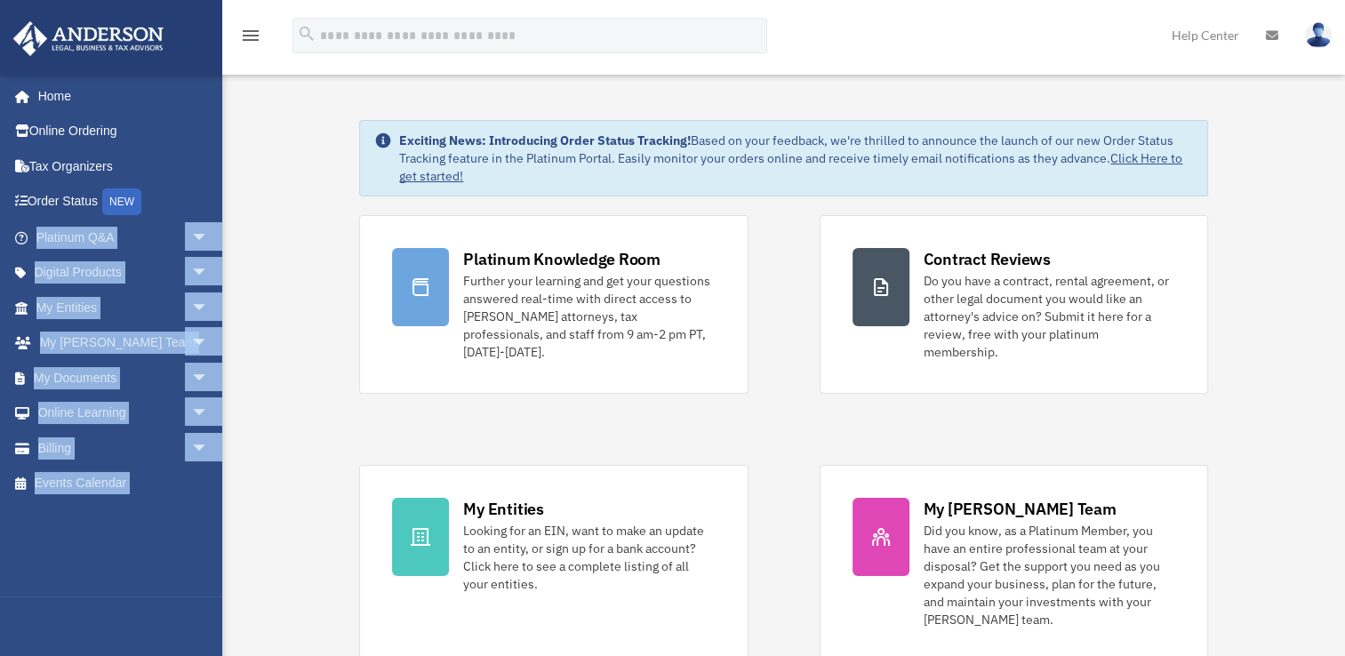
drag, startPoint x: 4, startPoint y: 146, endPoint x: -4, endPoint y: 203, distance: 57.4
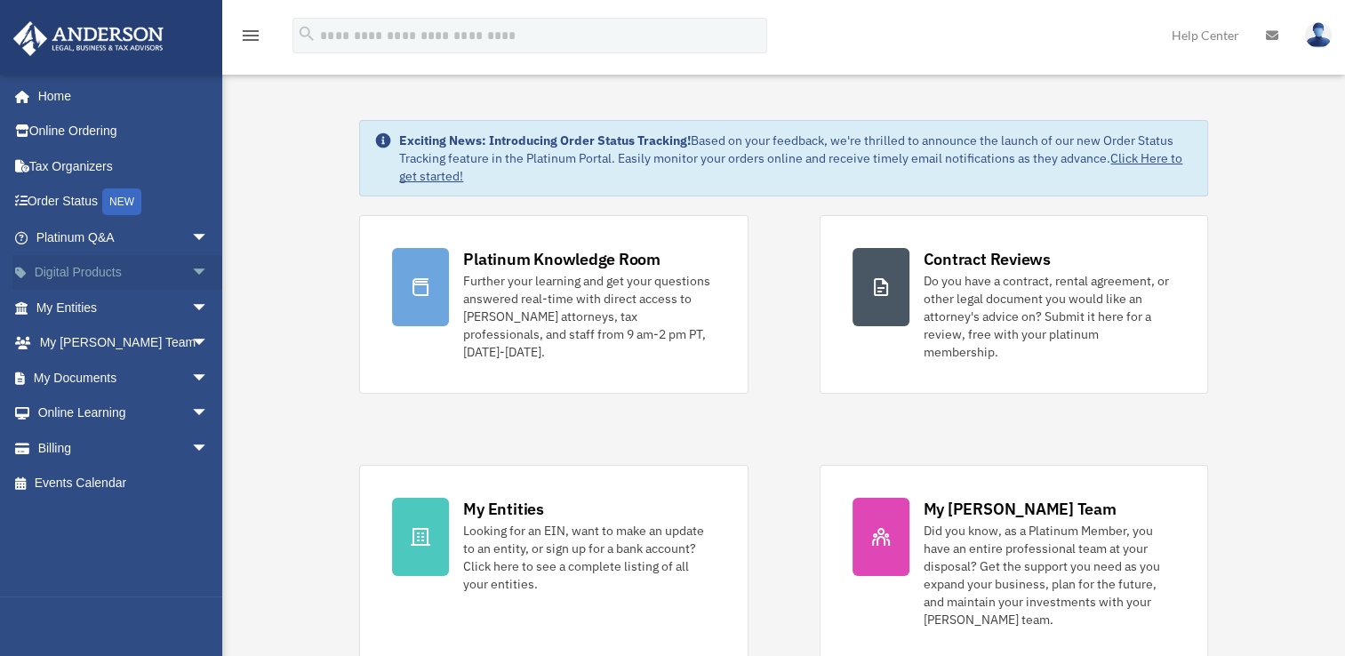
click at [191, 267] on span "arrow_drop_down" at bounding box center [209, 273] width 36 height 36
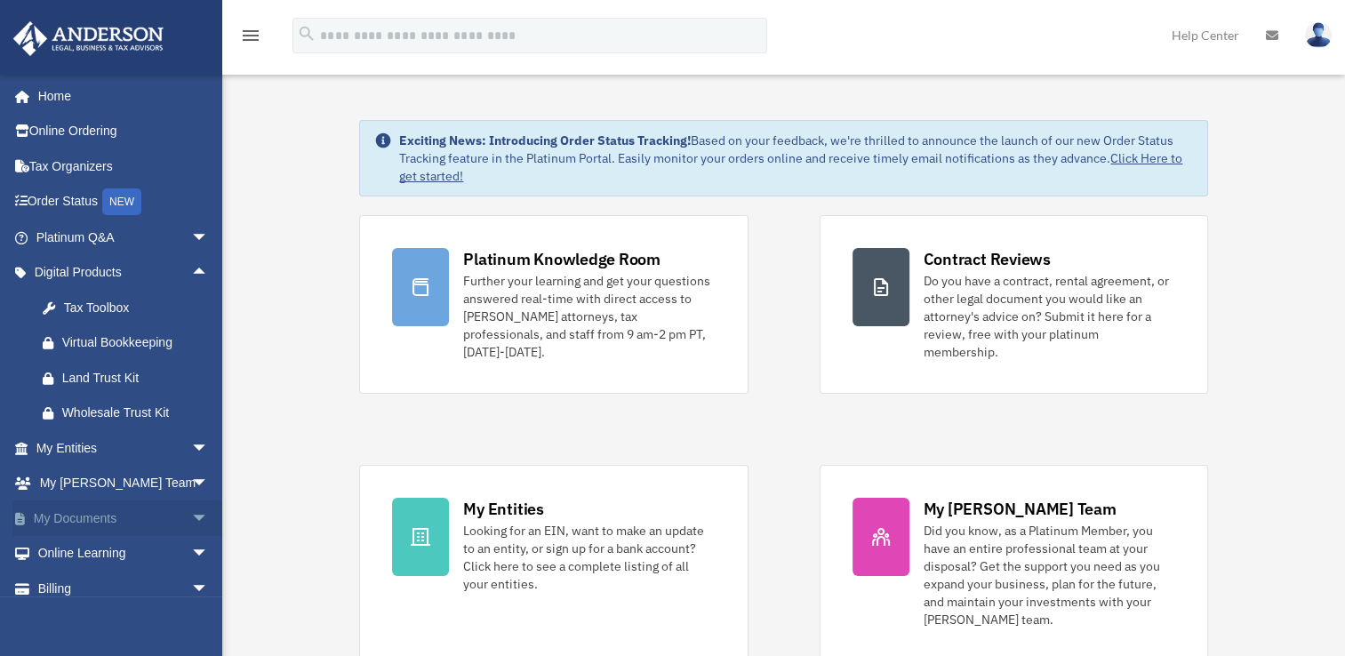
click at [191, 514] on span "arrow_drop_down" at bounding box center [209, 519] width 36 height 36
click at [191, 514] on span "arrow_drop_up" at bounding box center [209, 519] width 36 height 36
click at [191, 514] on span "arrow_drop_down" at bounding box center [209, 519] width 36 height 36
click at [169, 603] on div "[EMAIL_ADDRESS][DOMAIN_NAME] Sign Out [EMAIL_ADDRESS][DOMAIN_NAME] Home Online …" at bounding box center [111, 402] width 222 height 656
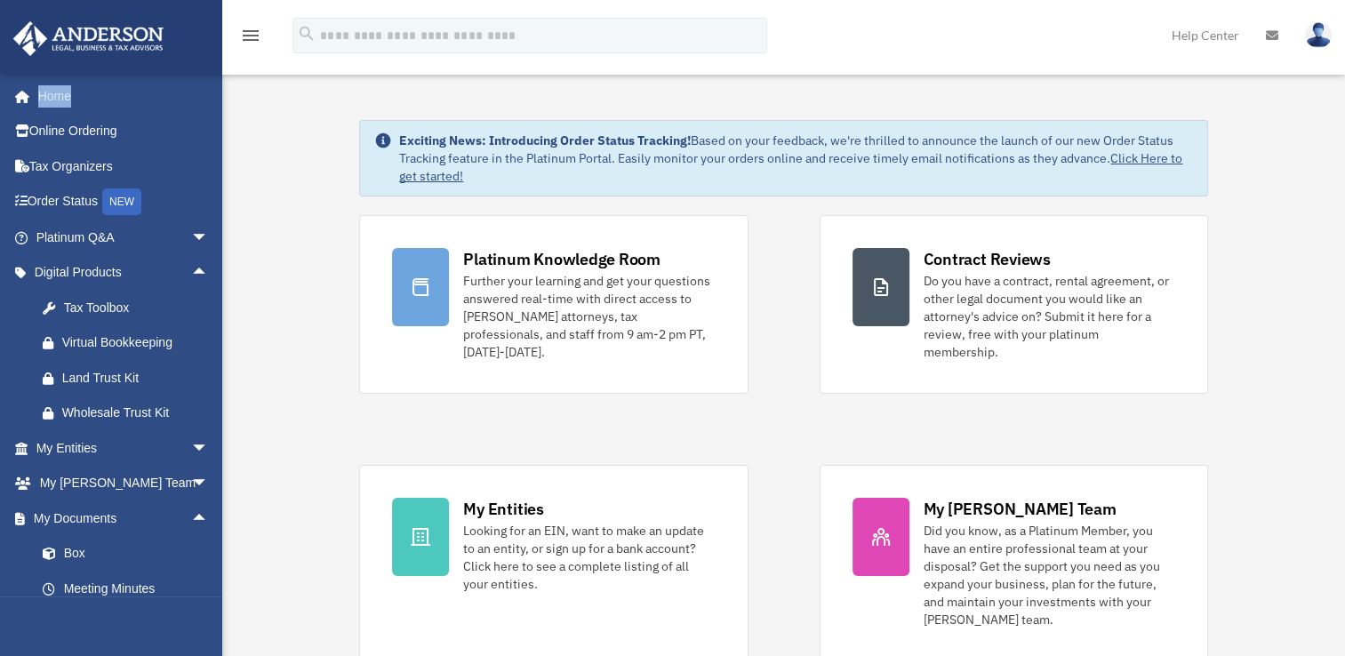
click at [169, 603] on div "[EMAIL_ADDRESS][DOMAIN_NAME] Sign Out [EMAIL_ADDRESS][DOMAIN_NAME] Home Online …" at bounding box center [111, 402] width 222 height 656
drag, startPoint x: 169, startPoint y: 603, endPoint x: 36, endPoint y: 638, distance: 138.0
click at [36, 638] on div "[EMAIL_ADDRESS][DOMAIN_NAME] Sign Out [EMAIL_ADDRESS][DOMAIN_NAME] Home Online …" at bounding box center [111, 402] width 222 height 656
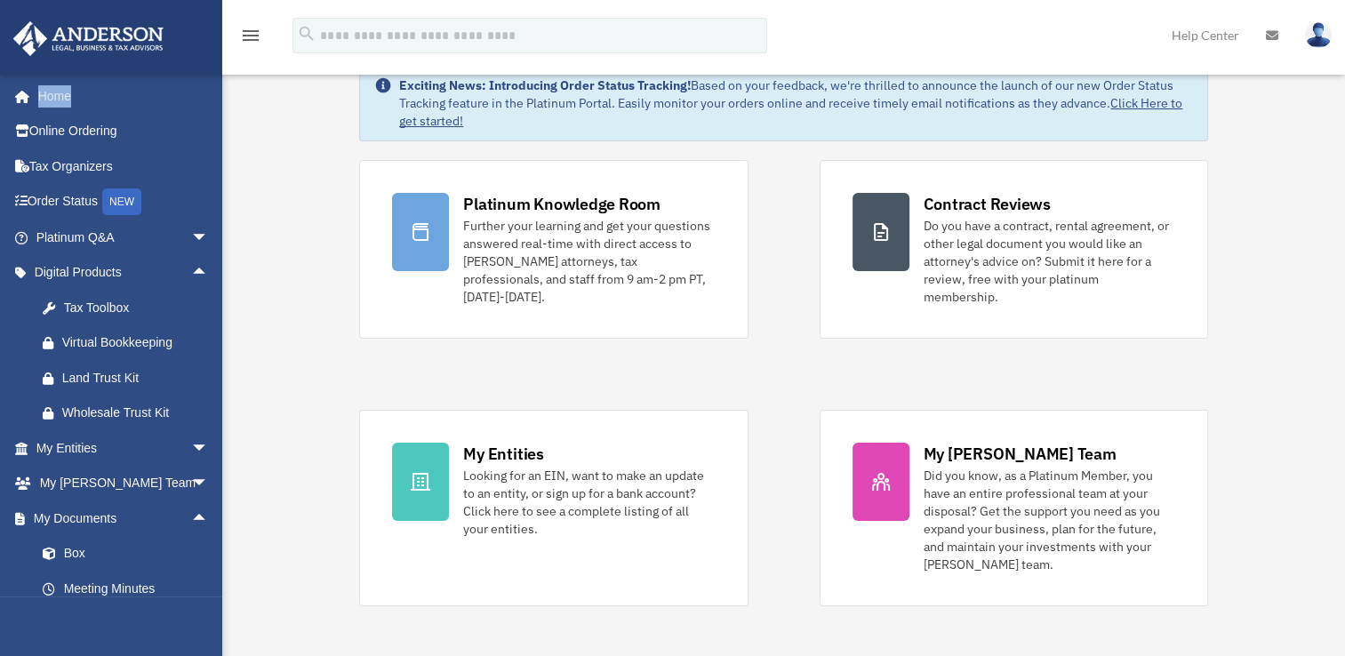
scroll to position [71, 0]
